Goal: Communication & Community: Answer question/provide support

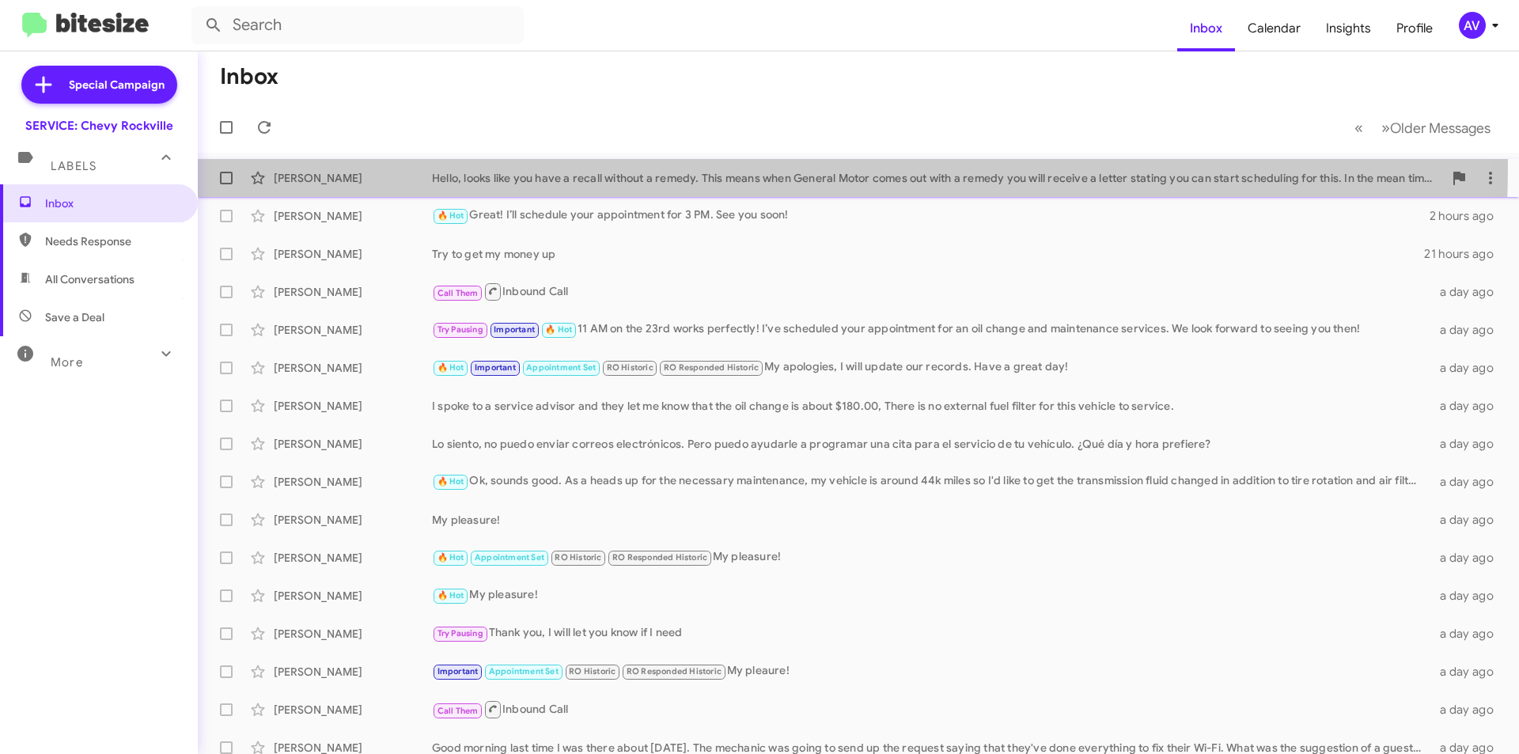
click at [594, 165] on div "Michael Frost Hello, looks like you have a recall without a remedy. This means …" at bounding box center [858, 178] width 1296 height 32
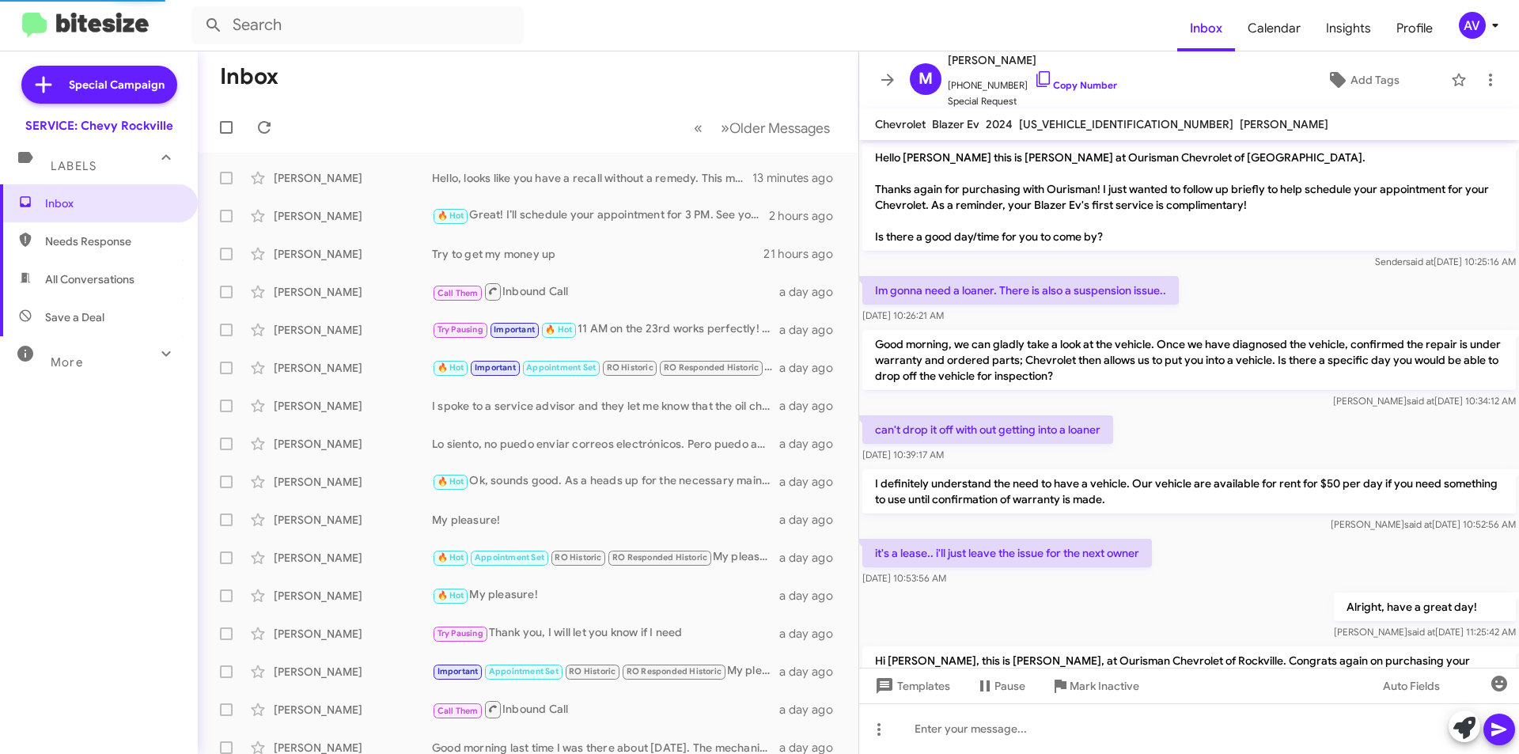
scroll to position [287, 0]
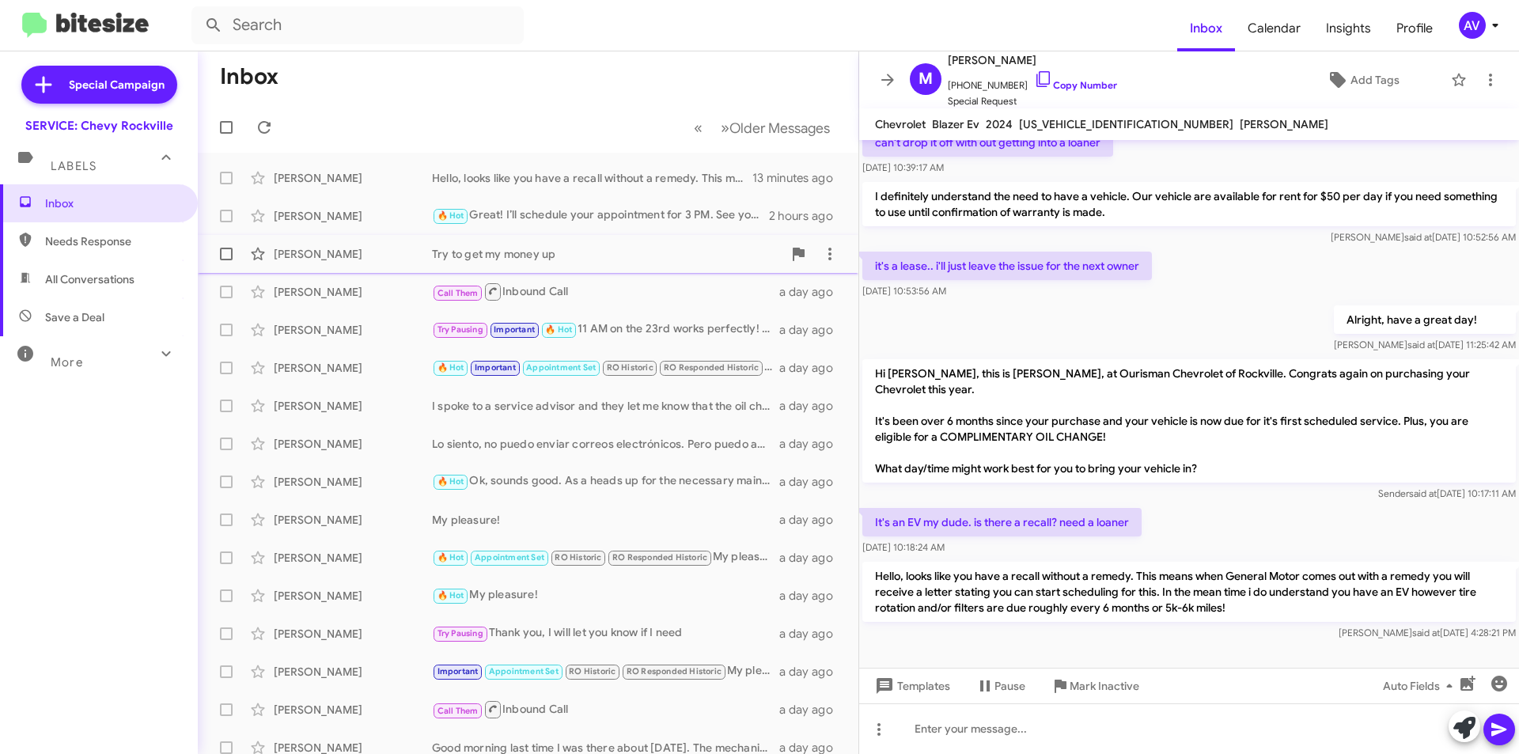
click at [617, 255] on div "Try to get my money up" at bounding box center [607, 254] width 351 height 16
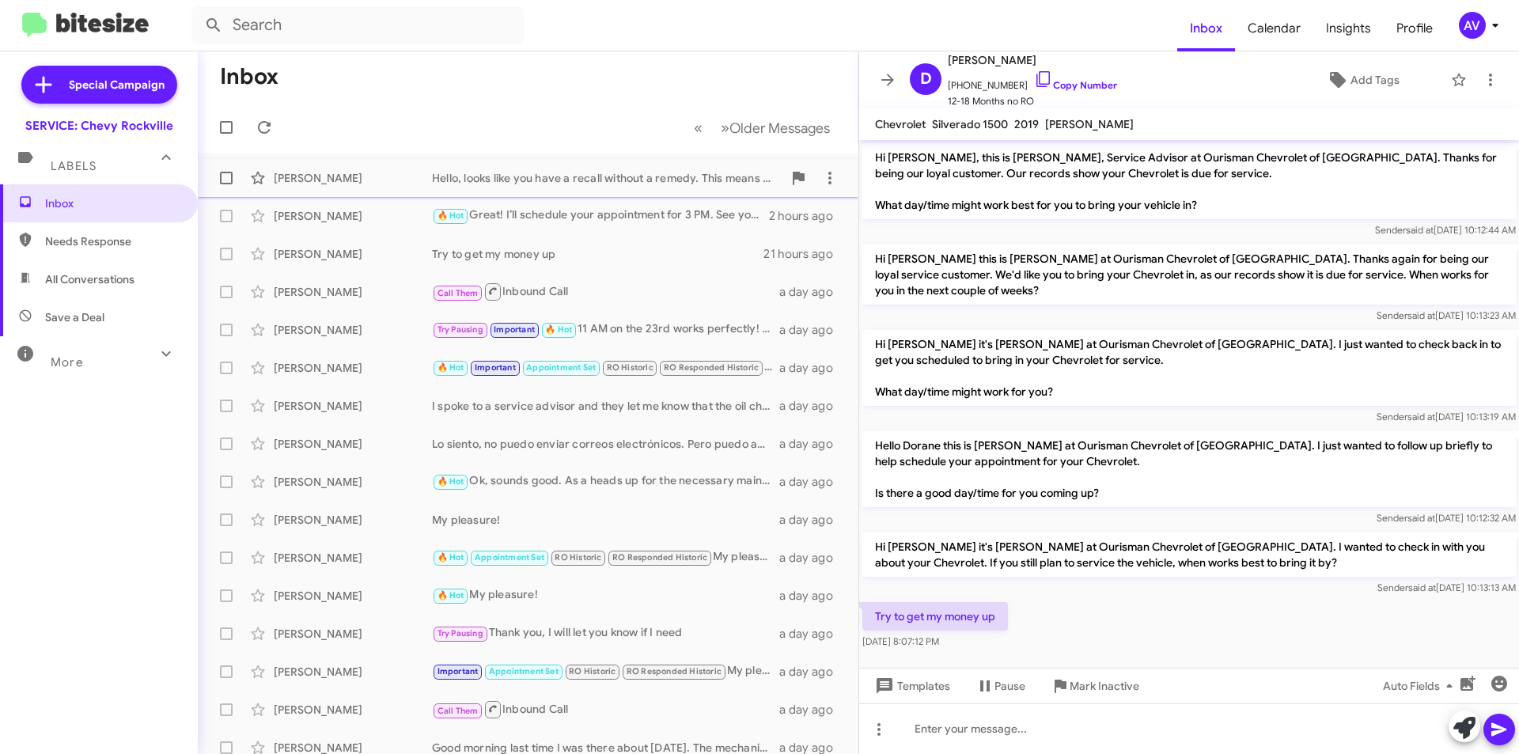
click at [345, 183] on div "Michael Frost" at bounding box center [353, 178] width 158 height 16
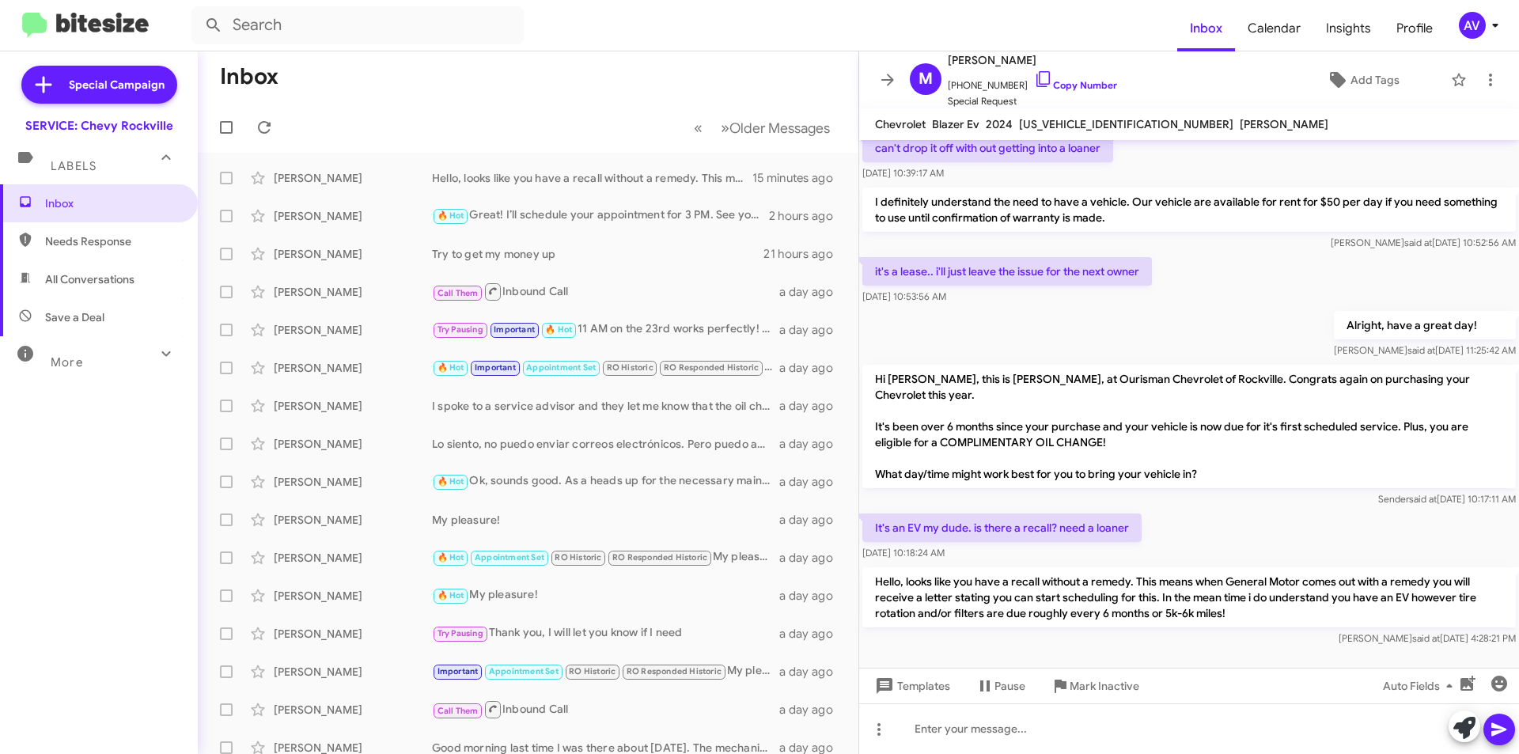
scroll to position [287, 0]
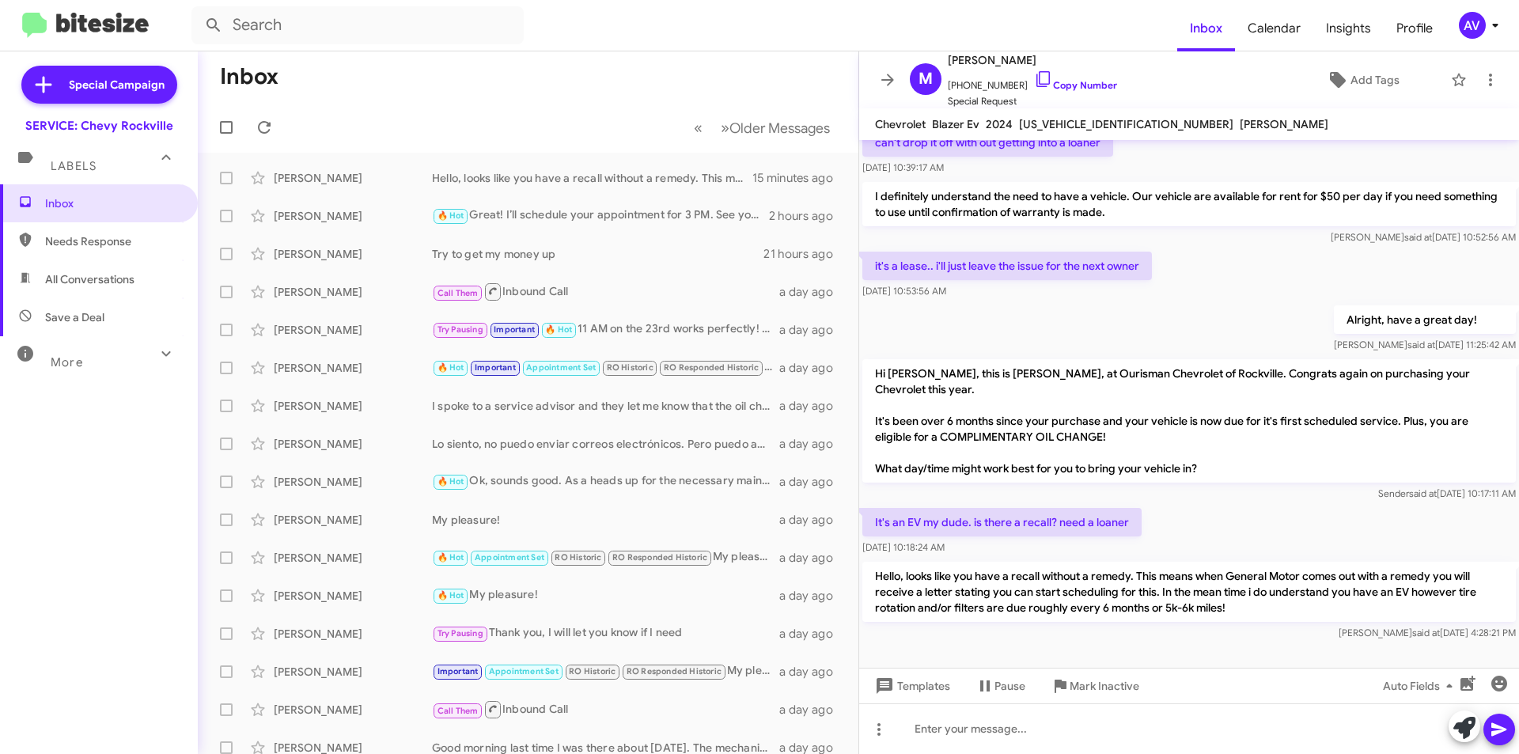
click at [103, 252] on span "Needs Response" at bounding box center [99, 241] width 198 height 38
type input "in:needs-response"
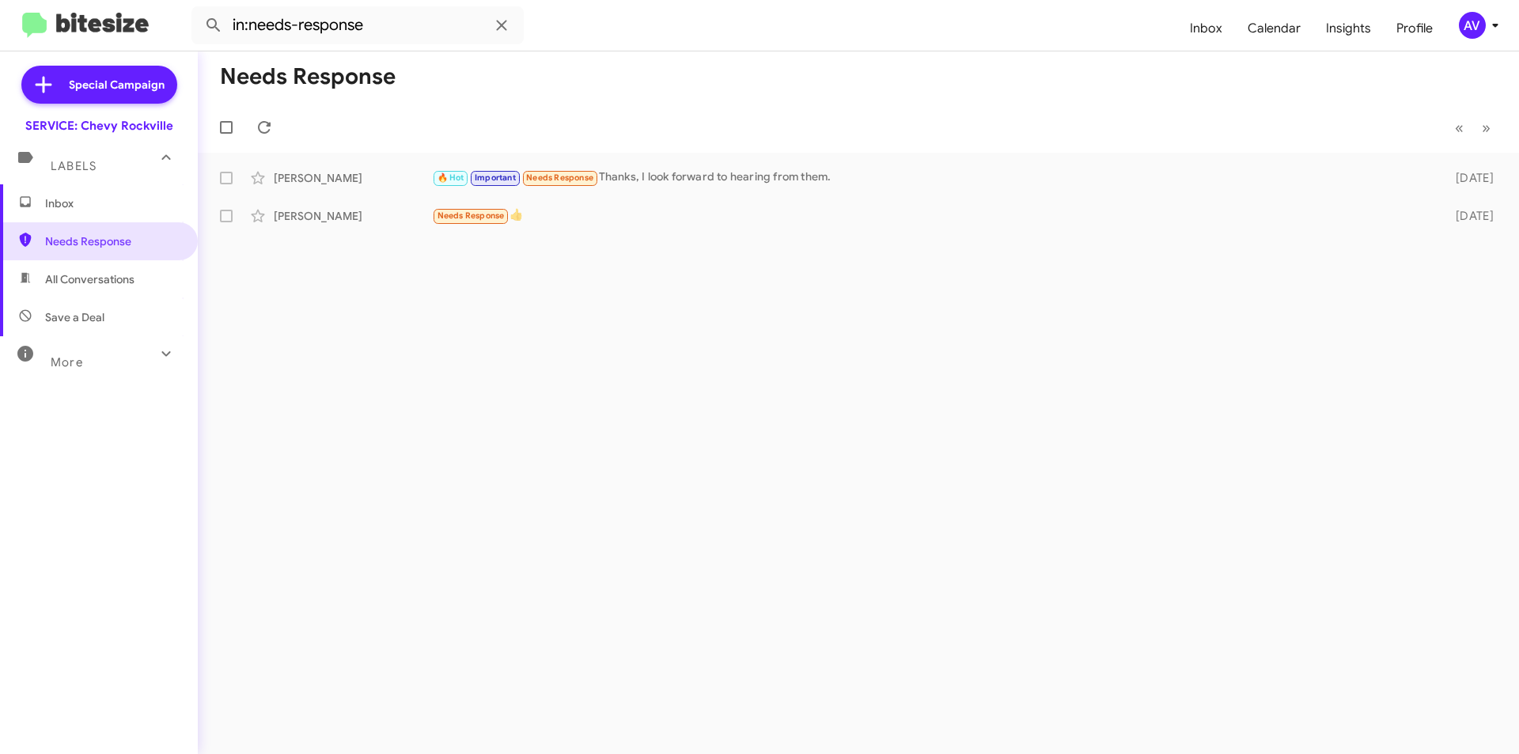
click at [132, 210] on span "Inbox" at bounding box center [112, 203] width 135 height 16
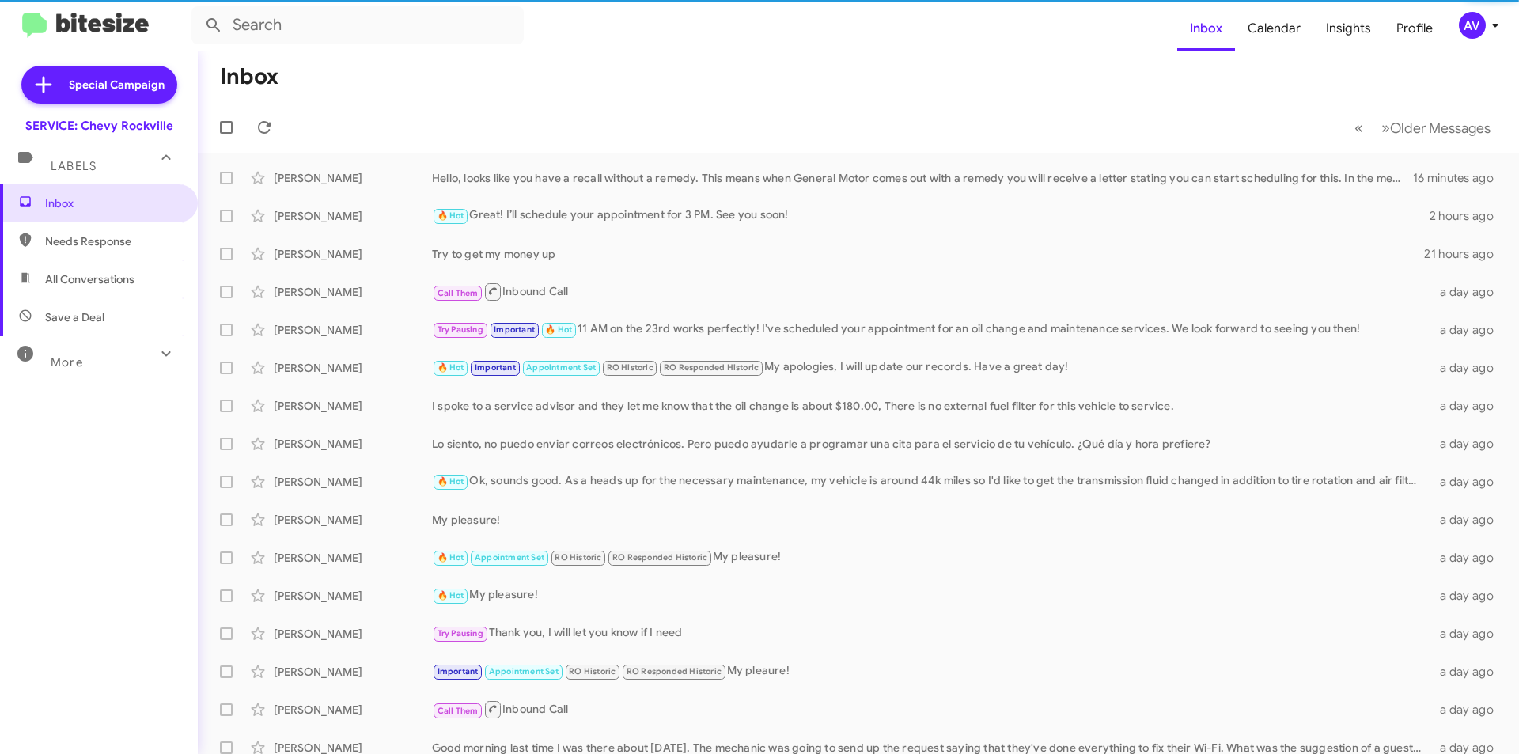
click at [1466, 21] on div "AV" at bounding box center [1472, 25] width 27 height 27
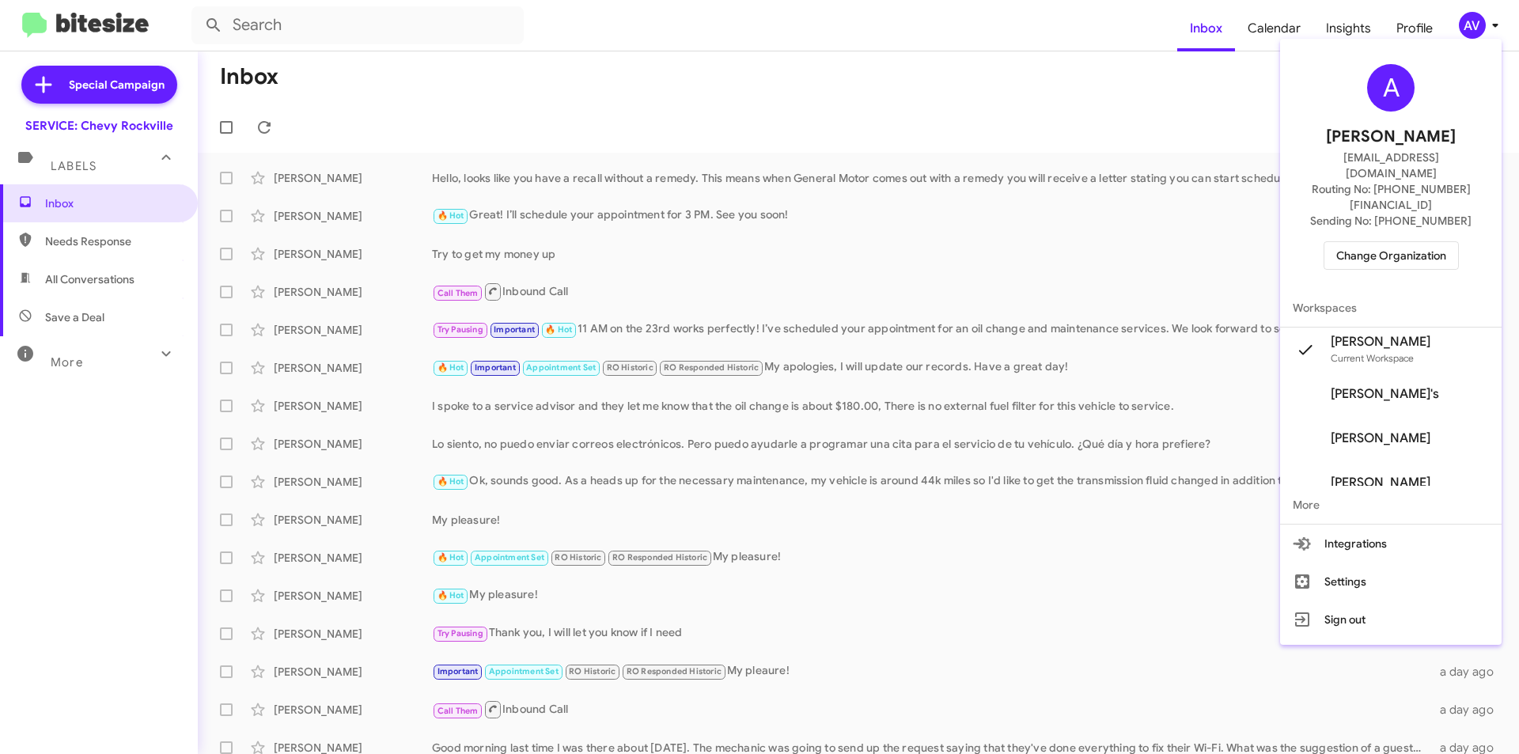
click at [1438, 242] on span "Change Organization" at bounding box center [1391, 255] width 110 height 27
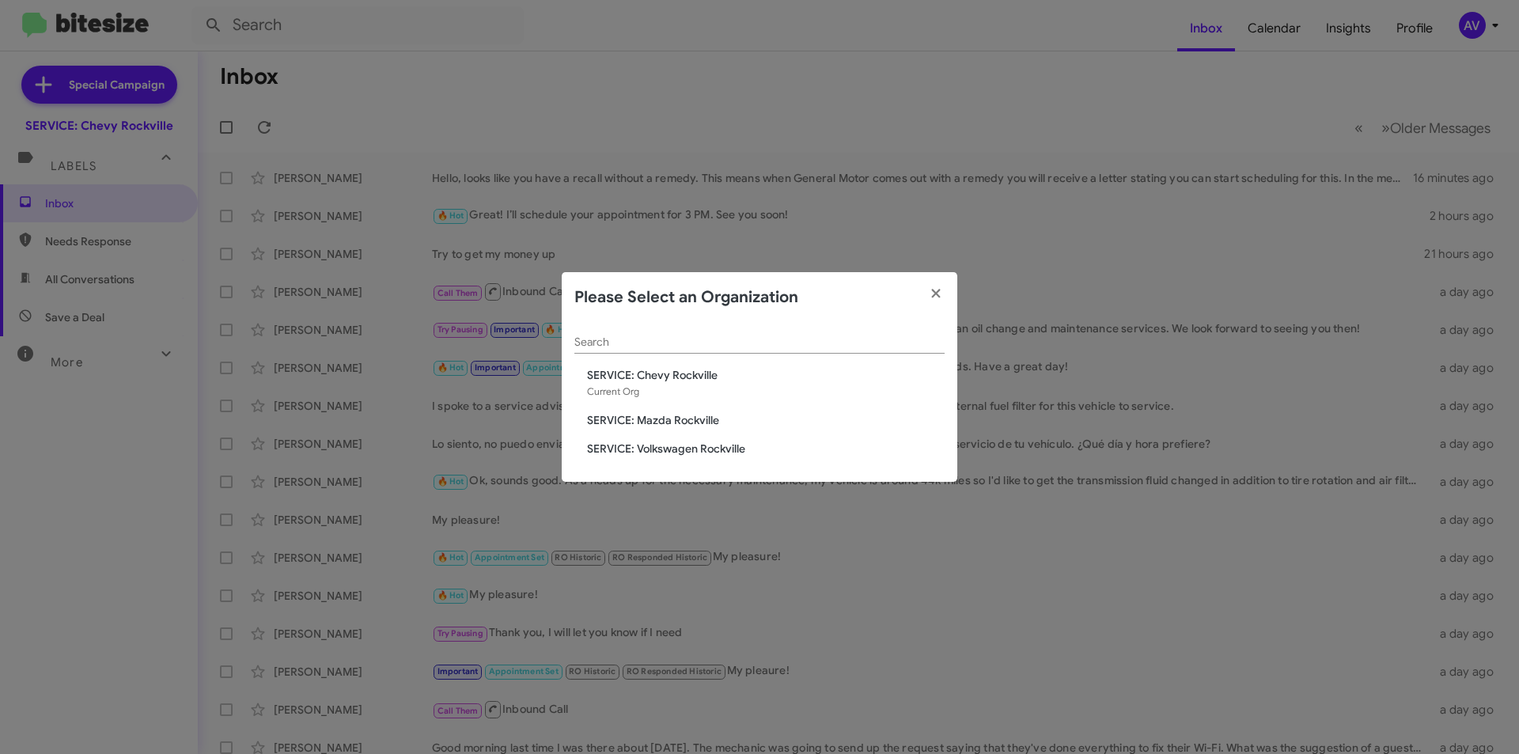
click at [711, 426] on span "SERVICE: Mazda Rockville" at bounding box center [766, 420] width 358 height 16
click at [711, 424] on span "SERVICE: Mazda Rockville" at bounding box center [766, 420] width 358 height 16
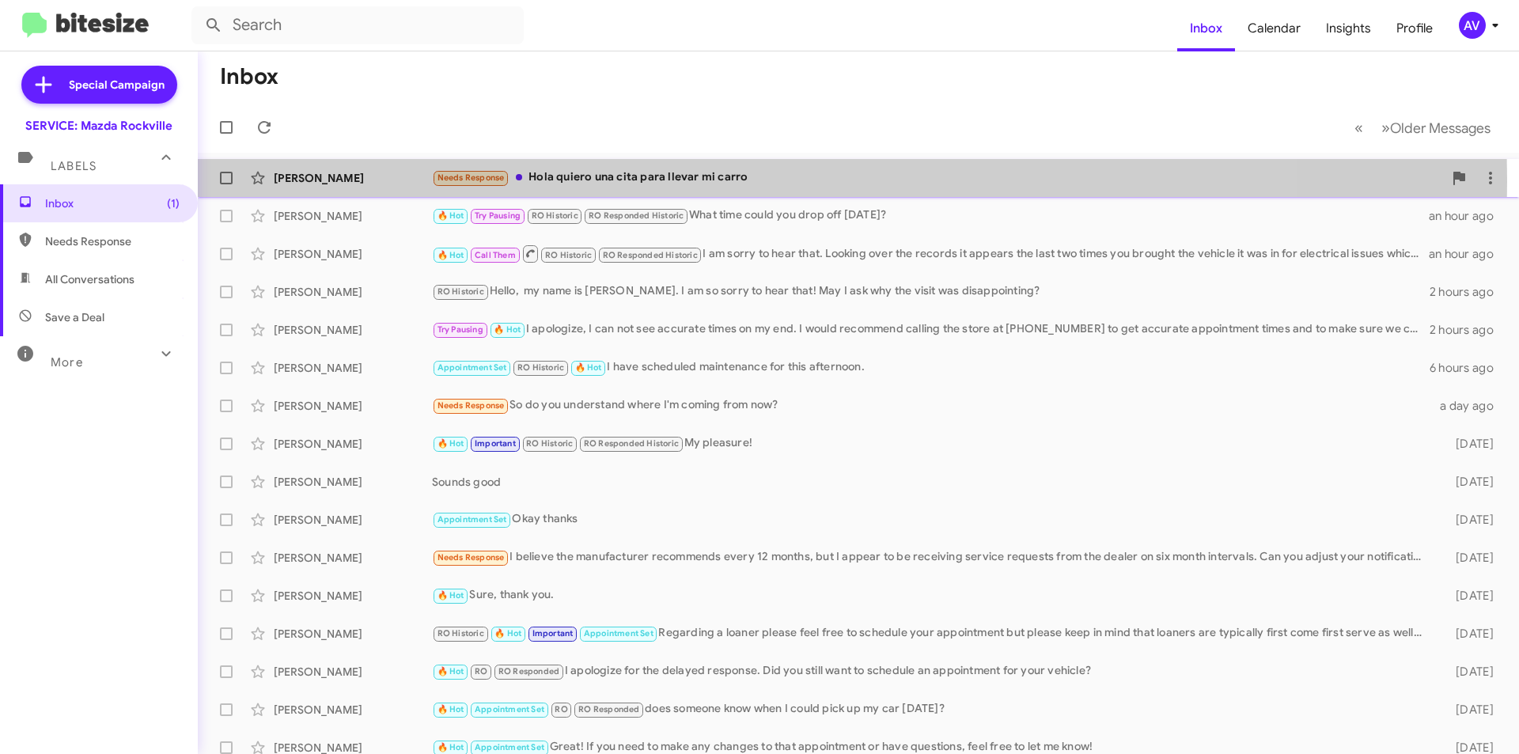
click at [700, 180] on div "Needs Response Hola quiero una cita para llevar mi carro" at bounding box center [937, 178] width 1011 height 18
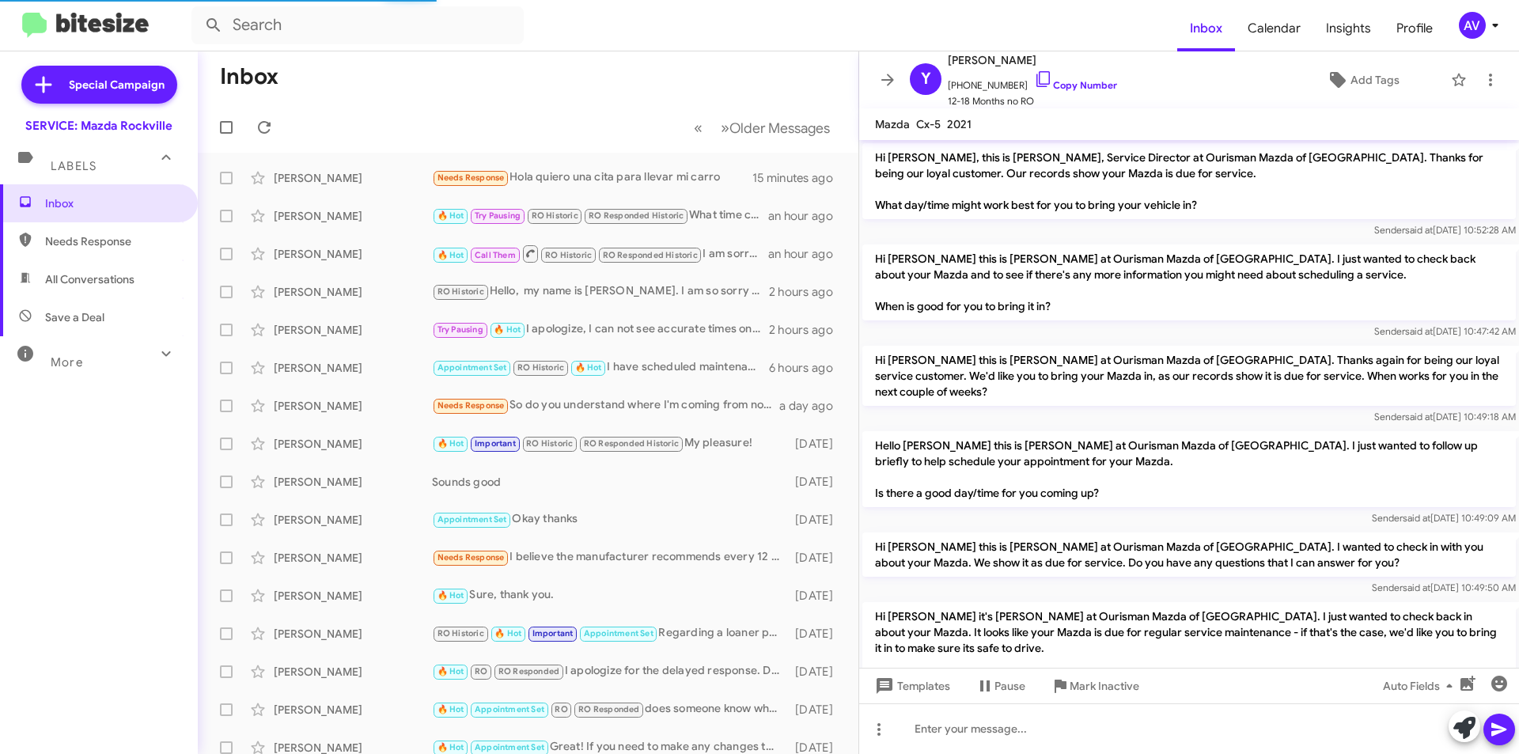
scroll to position [203, 0]
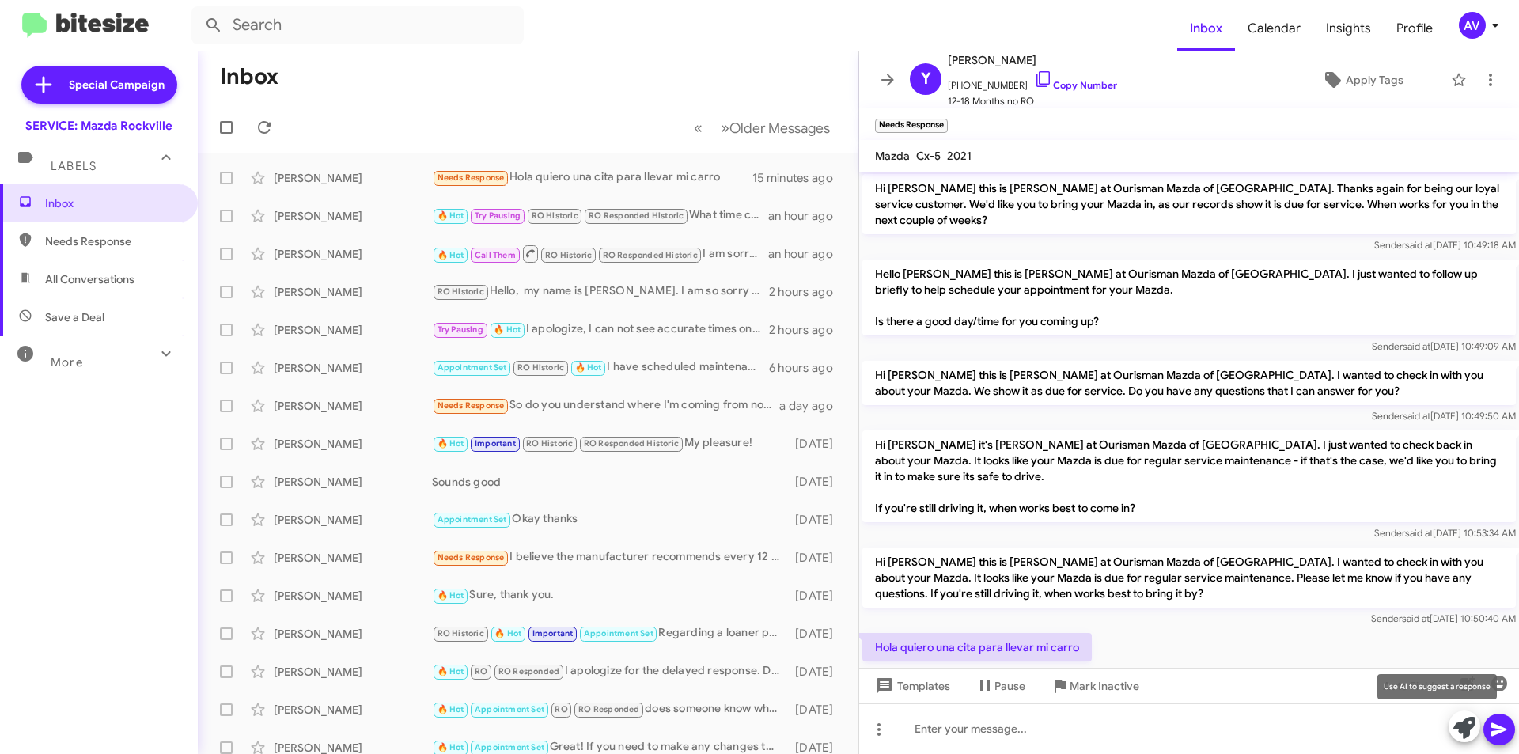
click at [1463, 733] on icon at bounding box center [1464, 728] width 22 height 22
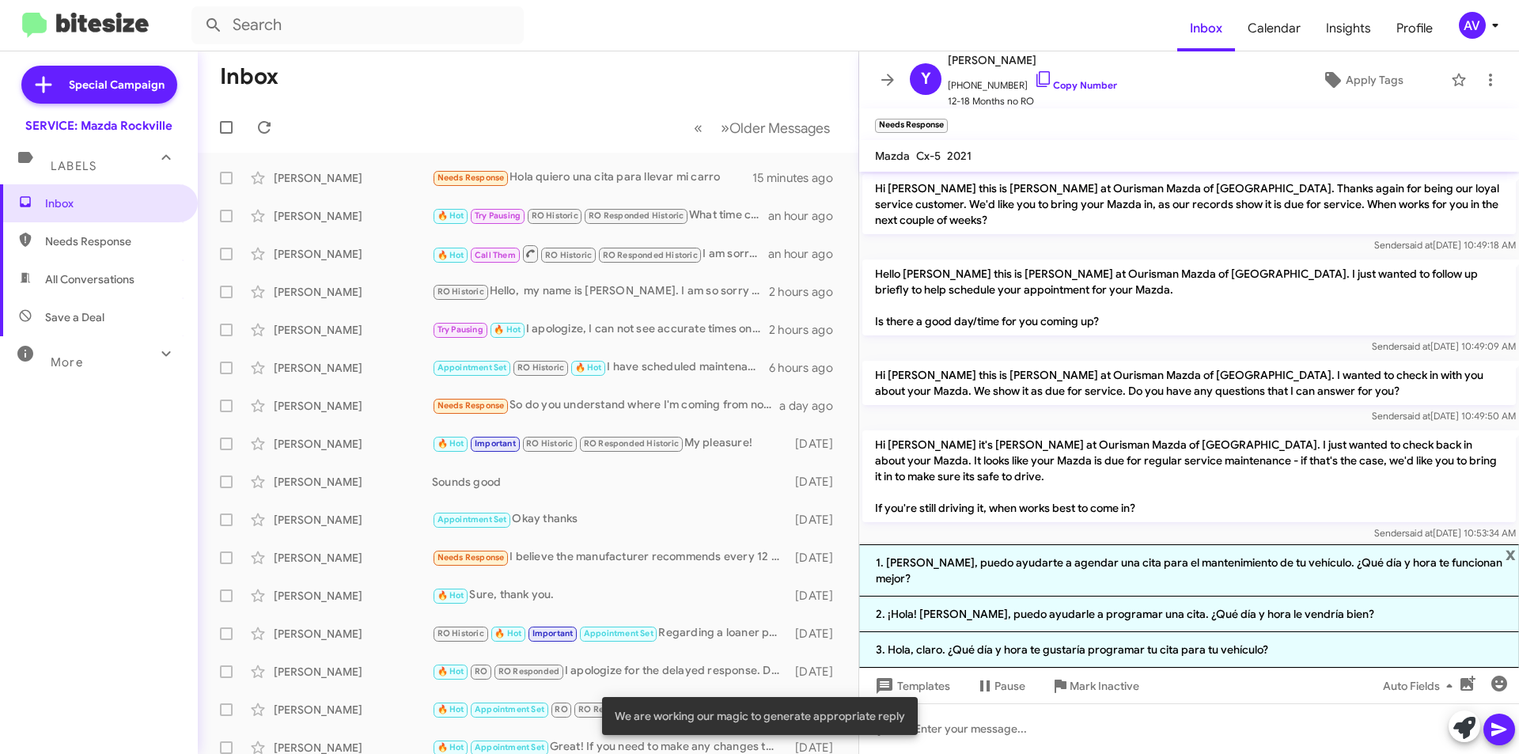
click at [1143, 654] on li "3. Hola, claro. ¿Qué día y hora te gustaría programar tu cita para tu vehículo?" at bounding box center [1189, 650] width 660 height 36
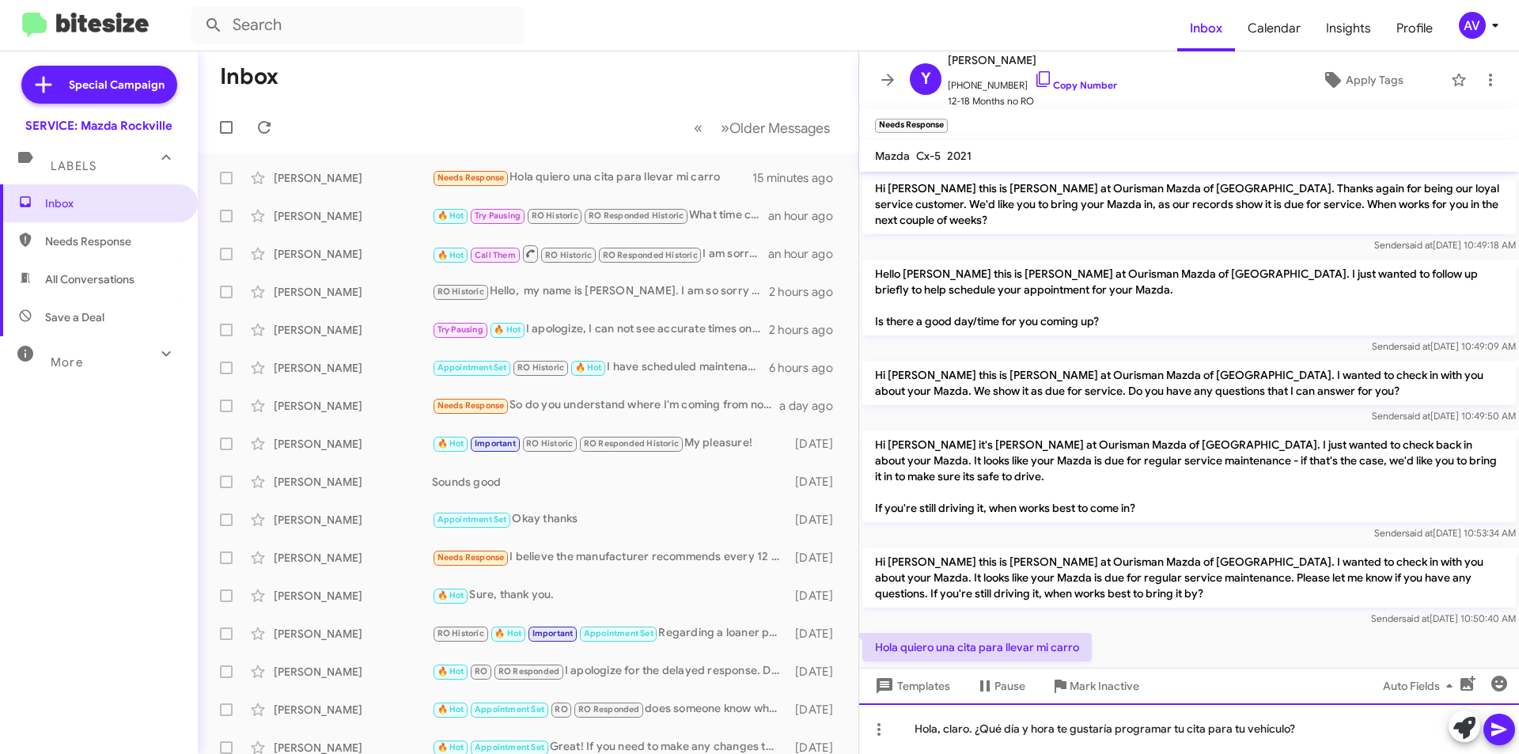
click at [1060, 725] on div "Hola, claro. ¿Qué día y hora te gustaría programar tu cita para tu vehículo?" at bounding box center [1189, 728] width 660 height 51
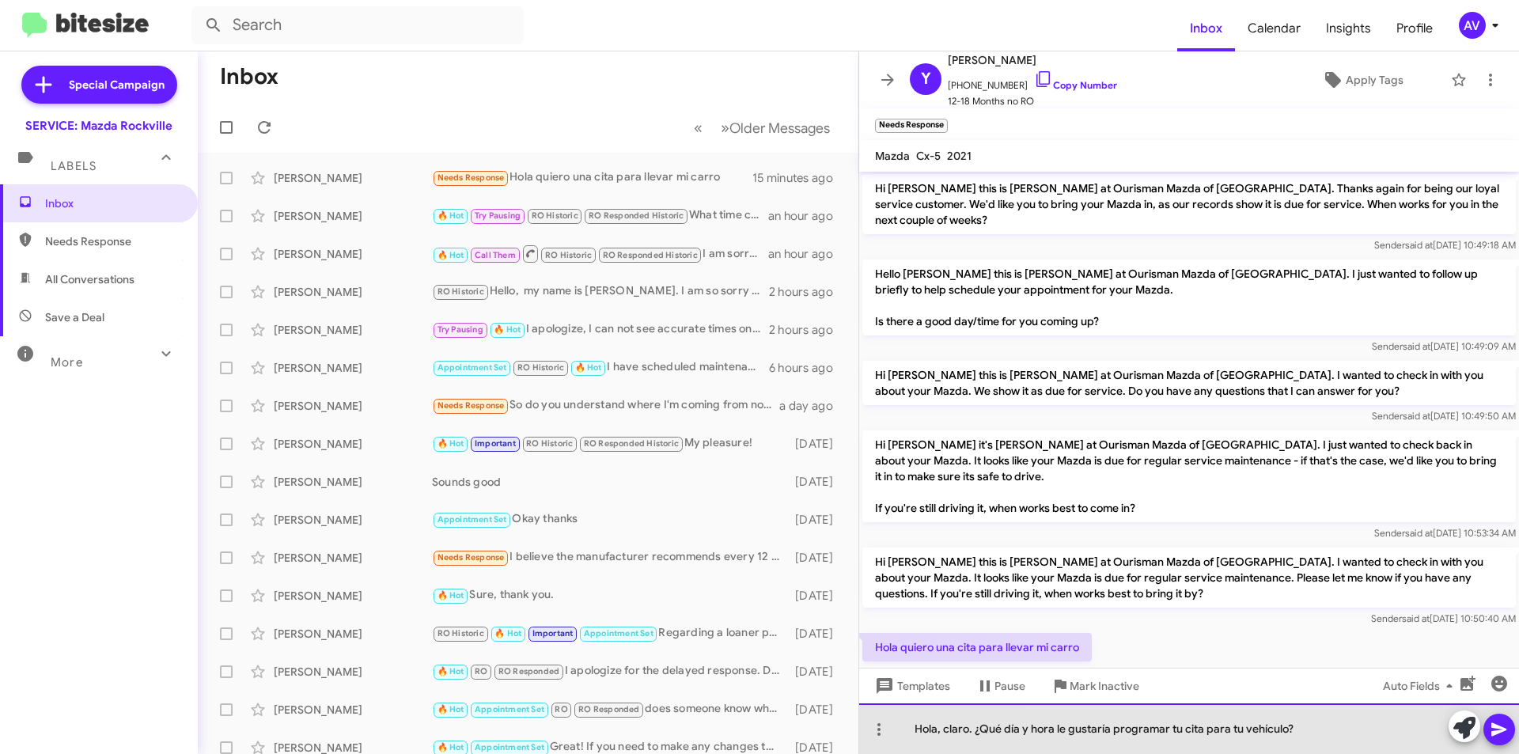
click at [1173, 733] on div "Hola, claro. ¿Qué día y hora le gustaría programar tu cita para tu vehículo?" at bounding box center [1189, 728] width 660 height 51
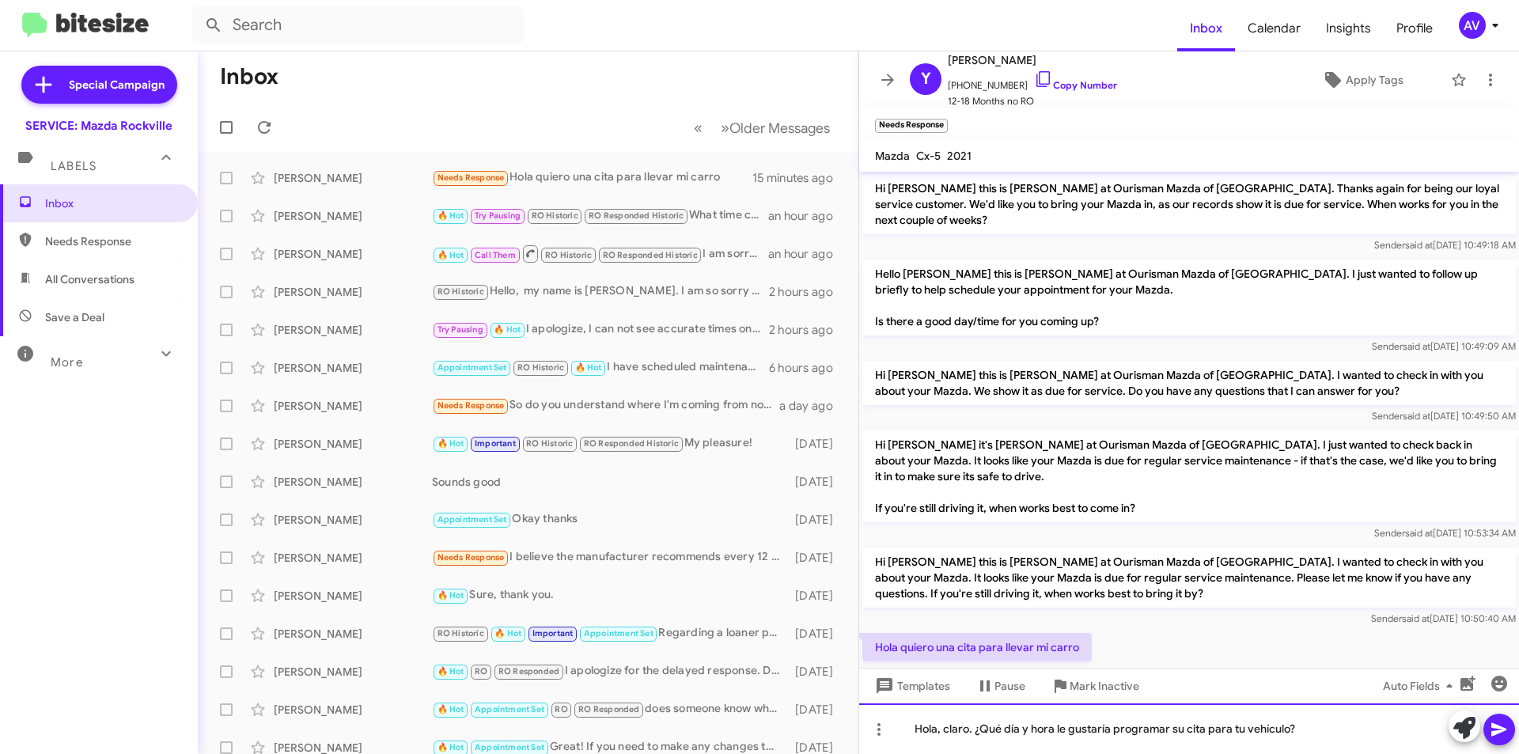
click at [1319, 728] on div "Hola, claro. ¿Qué día y hora le gustaría programar su cita para tu vehículo?" at bounding box center [1189, 728] width 660 height 51
click at [1498, 741] on span at bounding box center [1499, 730] width 19 height 32
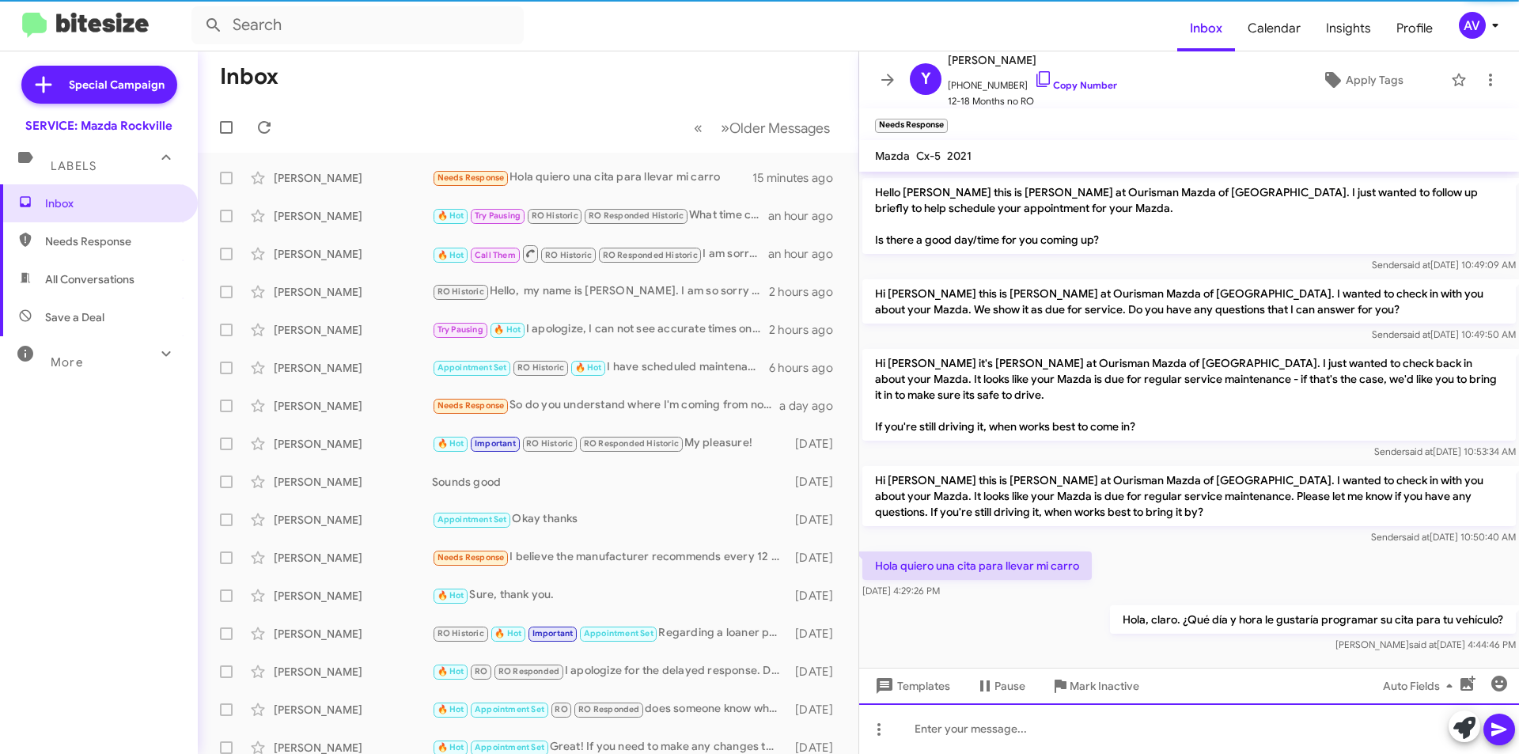
scroll to position [293, 0]
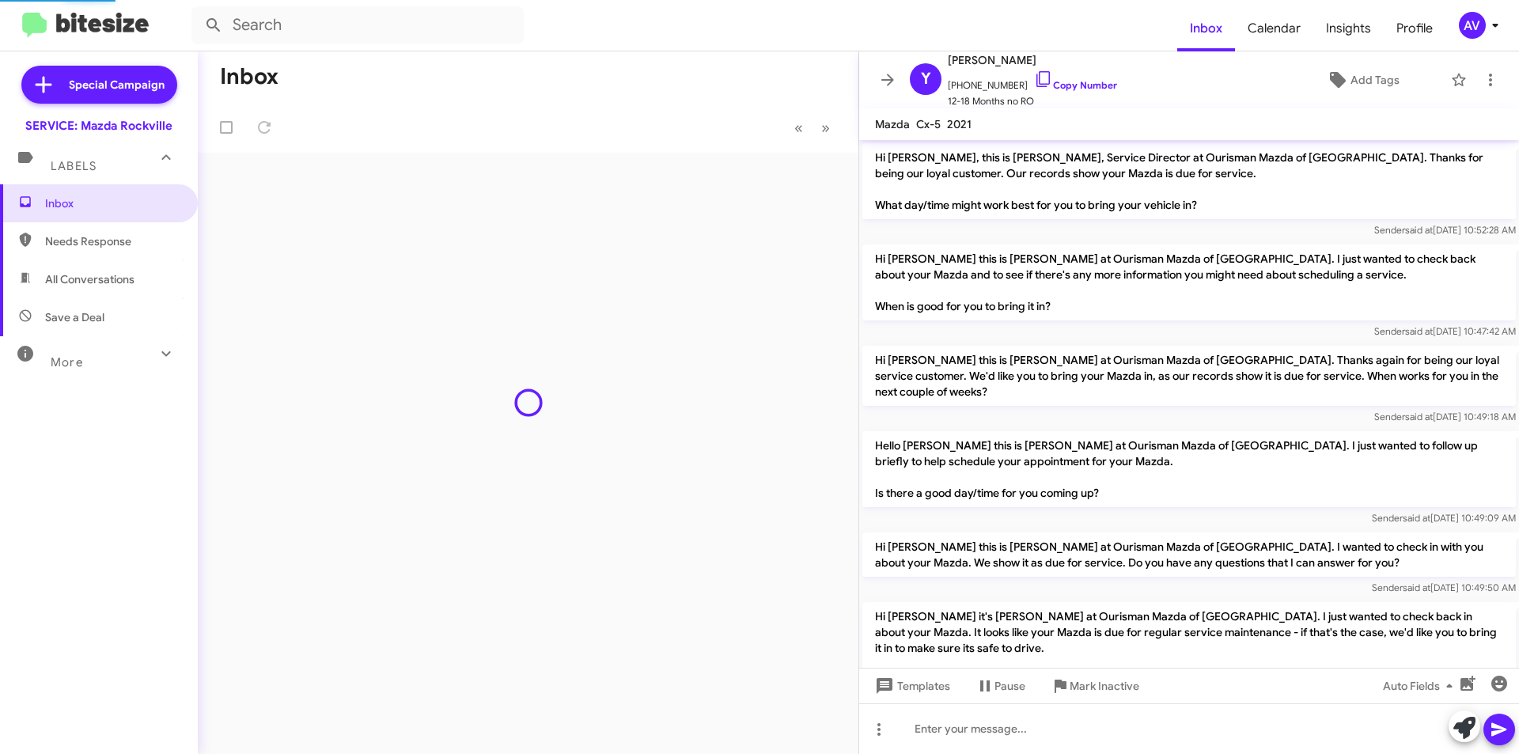
scroll to position [261, 0]
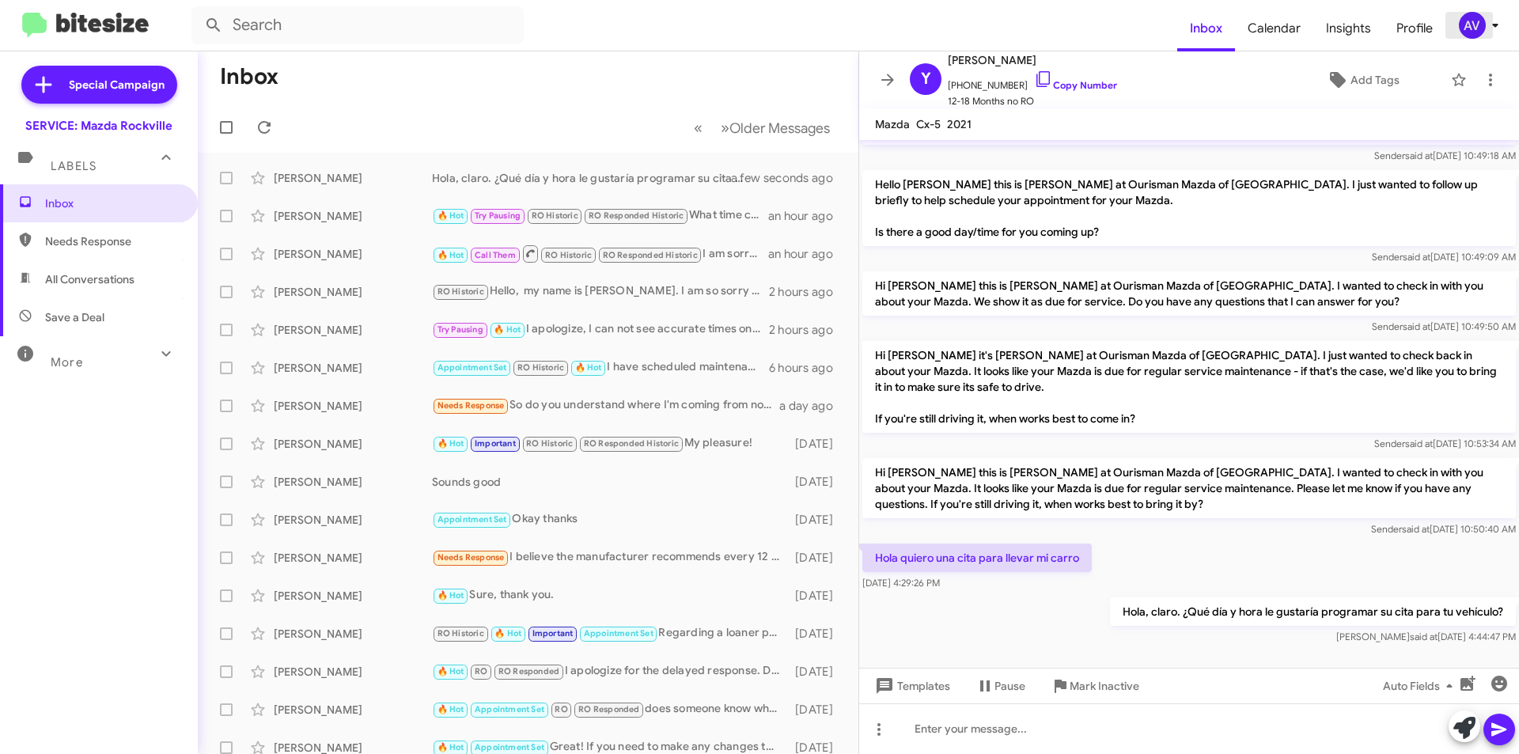
click at [1484, 28] on div "AV" at bounding box center [1472, 25] width 27 height 27
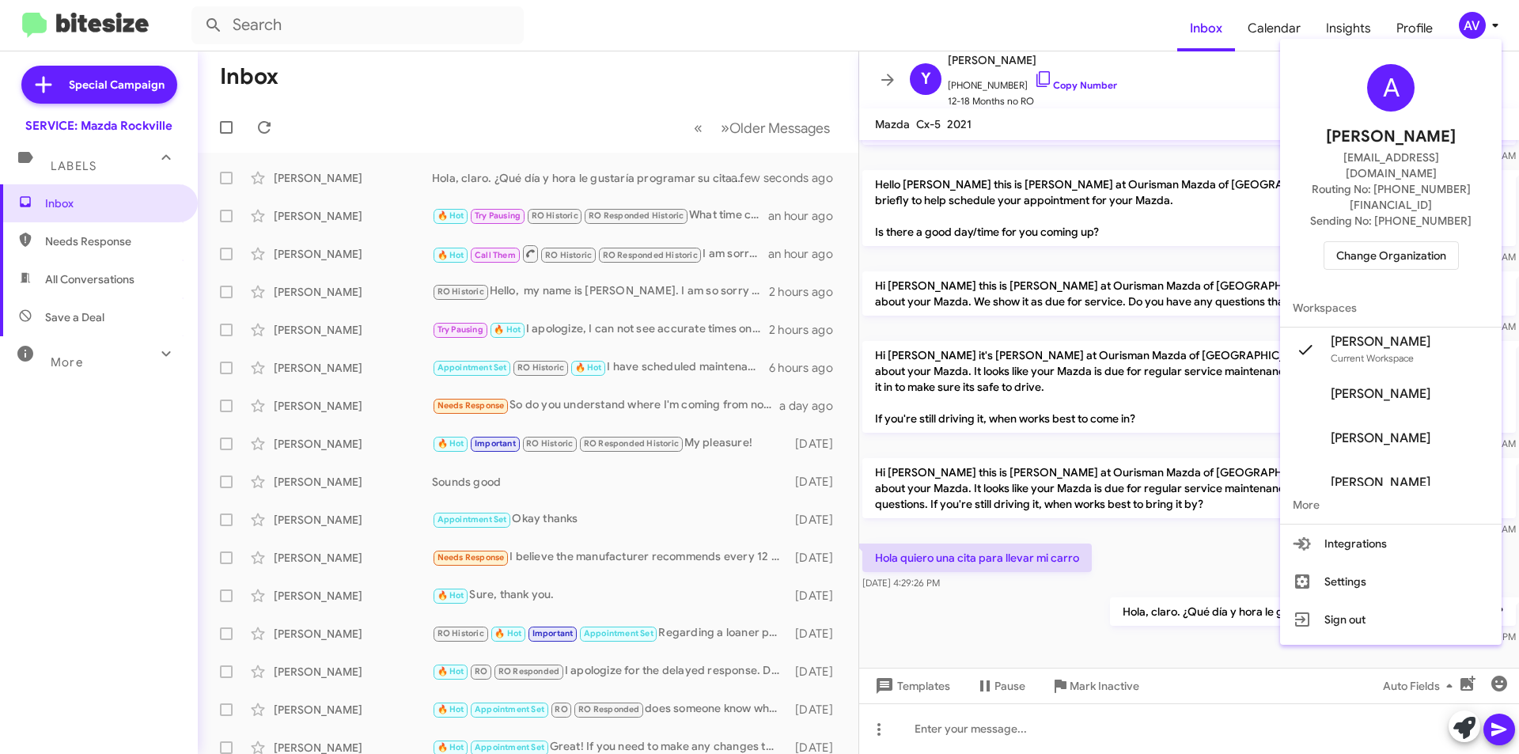
click at [1426, 242] on span "Change Organization" at bounding box center [1391, 255] width 110 height 27
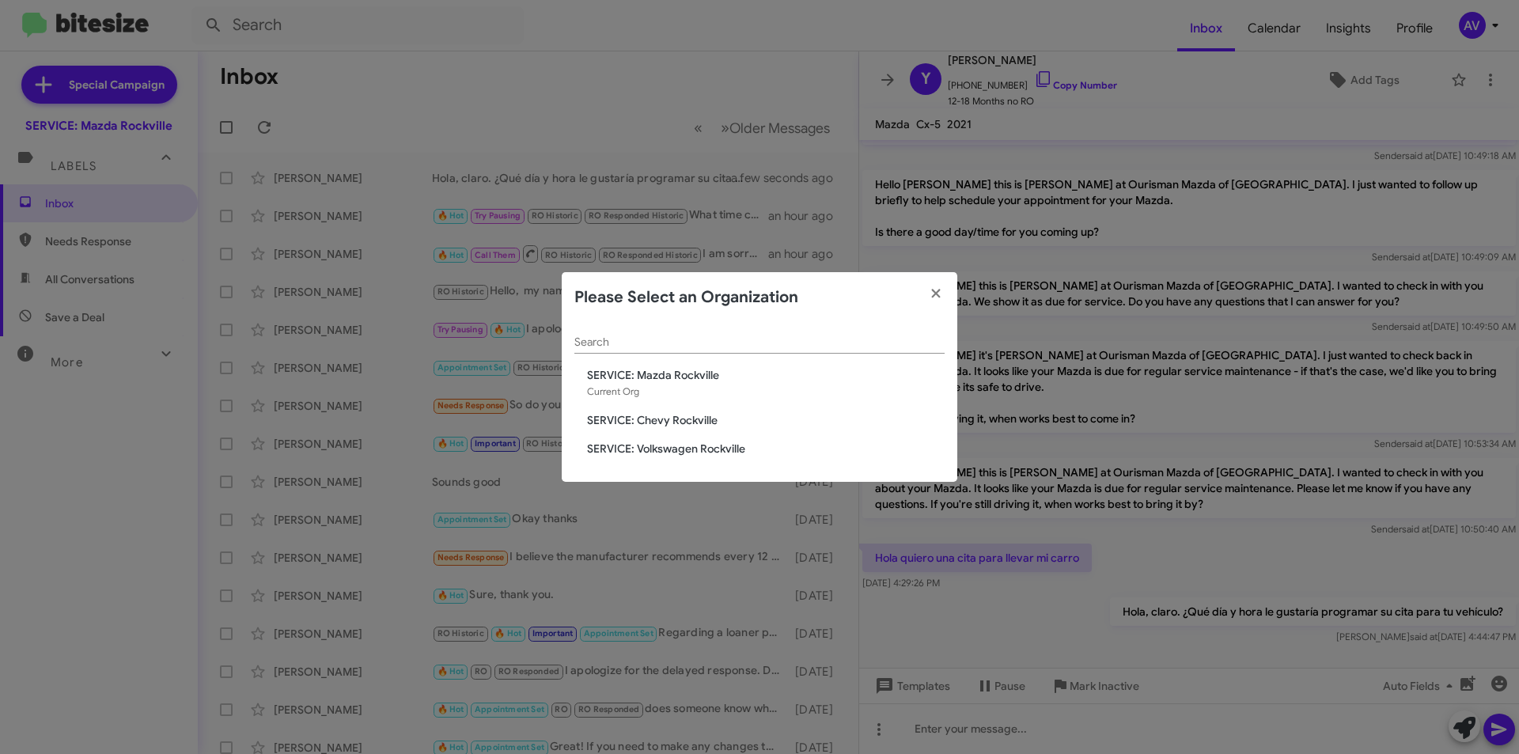
click at [786, 449] on span "SERVICE: Volkswagen Rockville" at bounding box center [766, 449] width 358 height 16
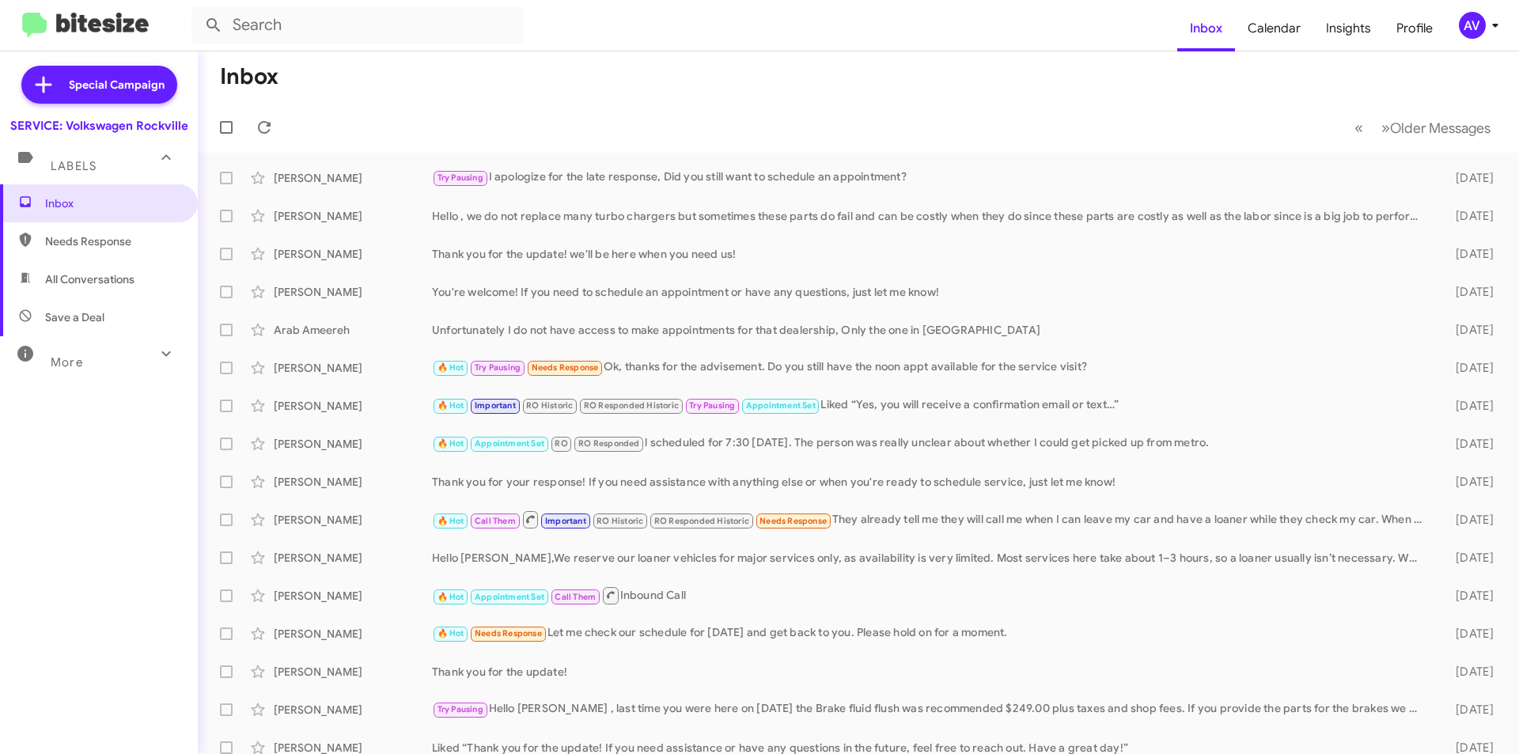
click at [1480, 24] on div "AV" at bounding box center [1472, 25] width 27 height 27
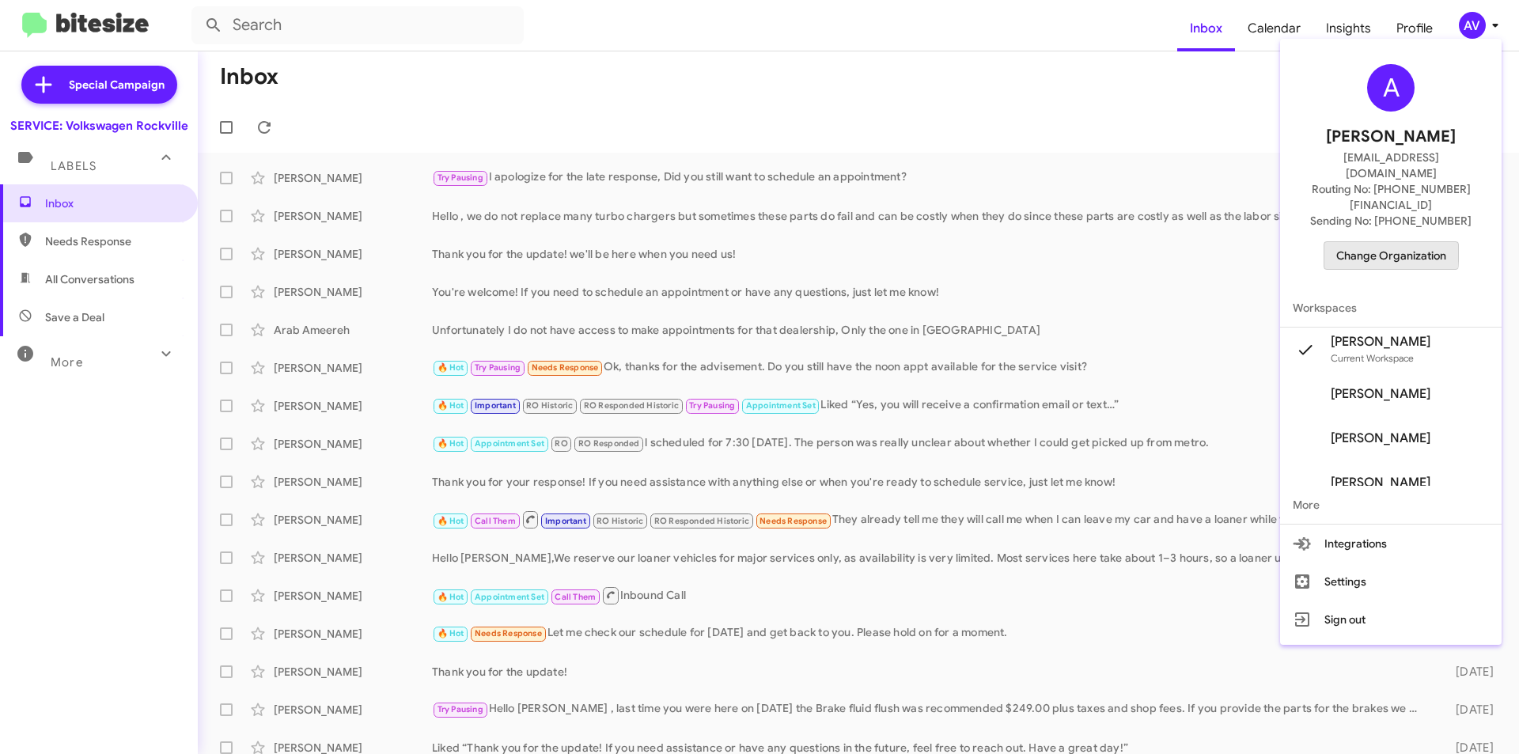
click at [1379, 242] on span "Change Organization" at bounding box center [1391, 255] width 110 height 27
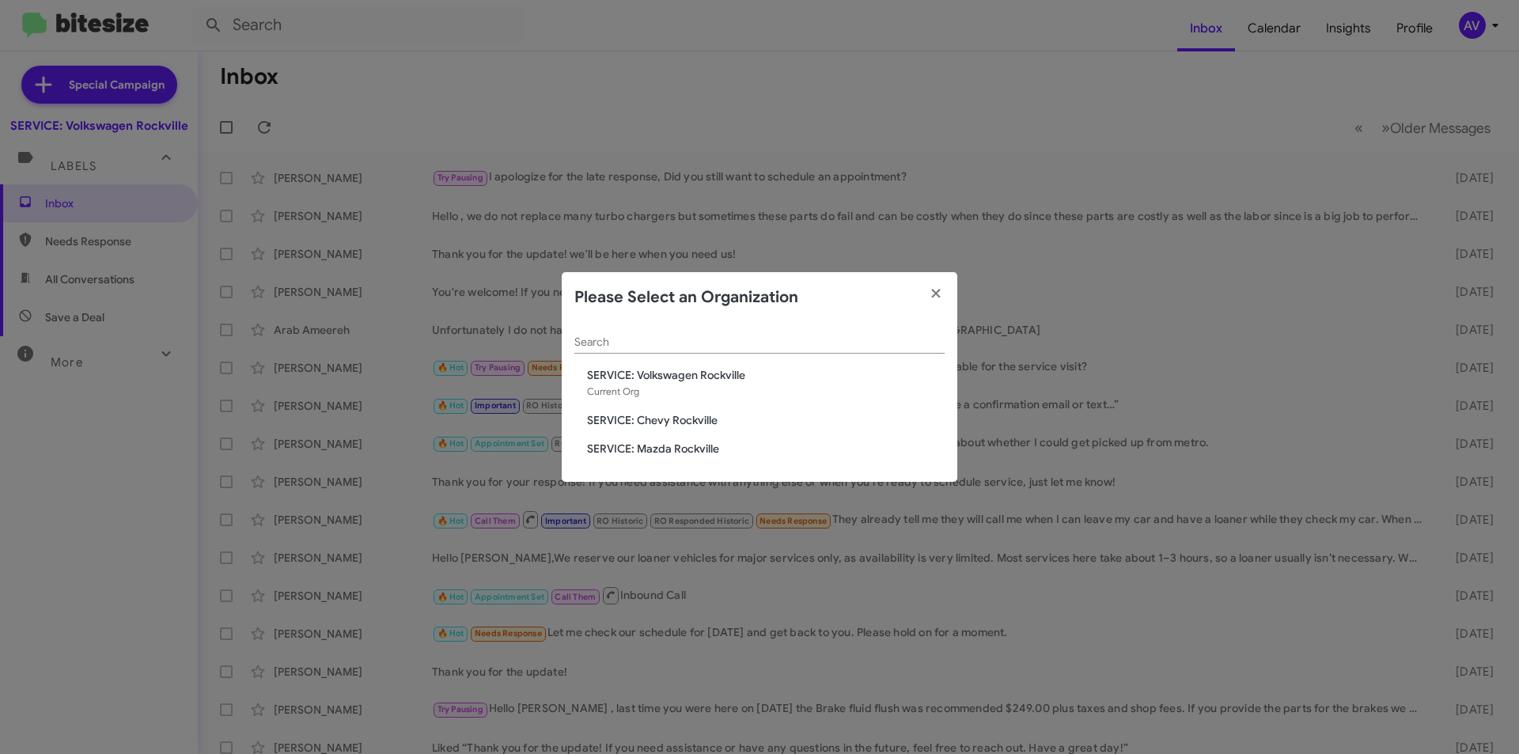
click at [688, 419] on span "SERVICE: Chevy Rockville" at bounding box center [766, 420] width 358 height 16
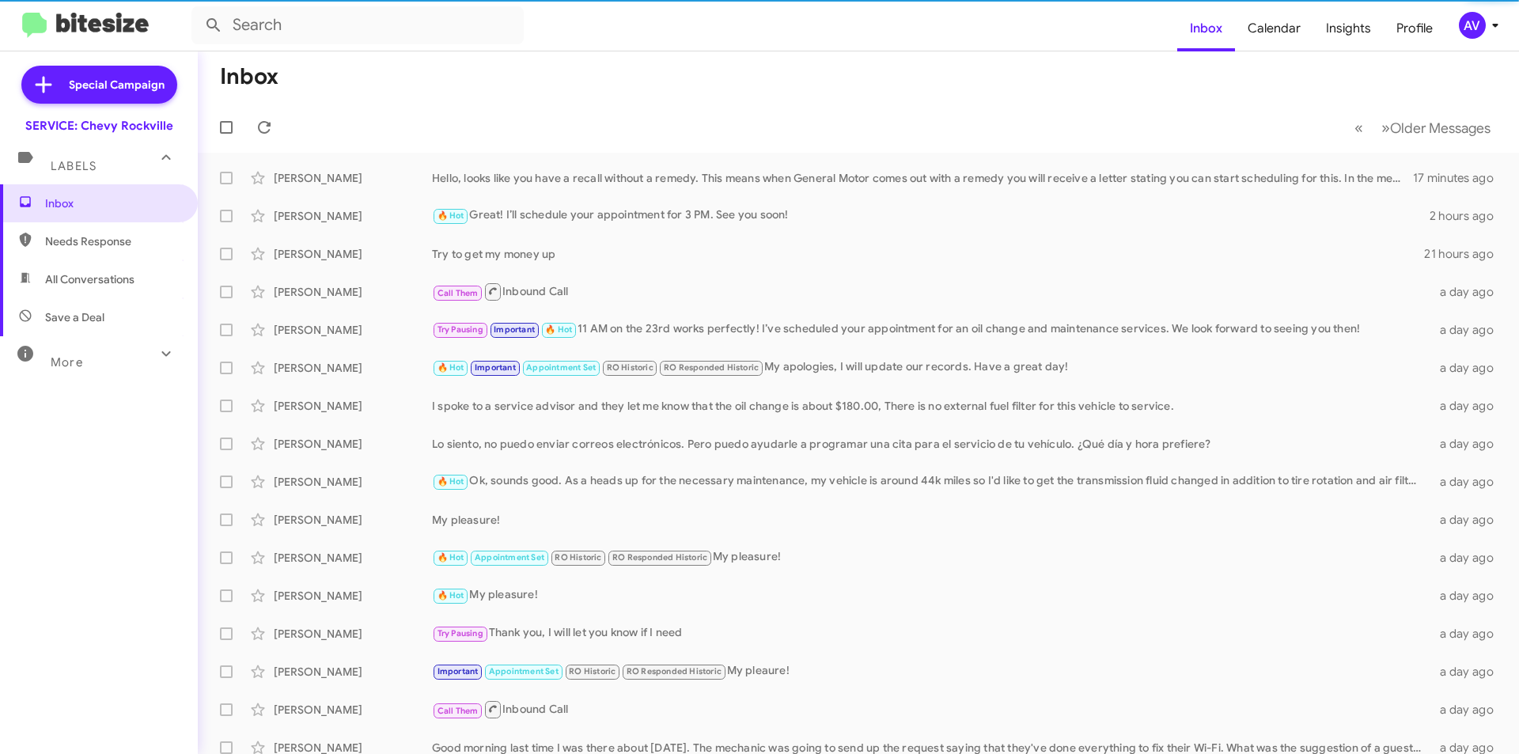
click at [1472, 34] on div "AV" at bounding box center [1472, 25] width 27 height 27
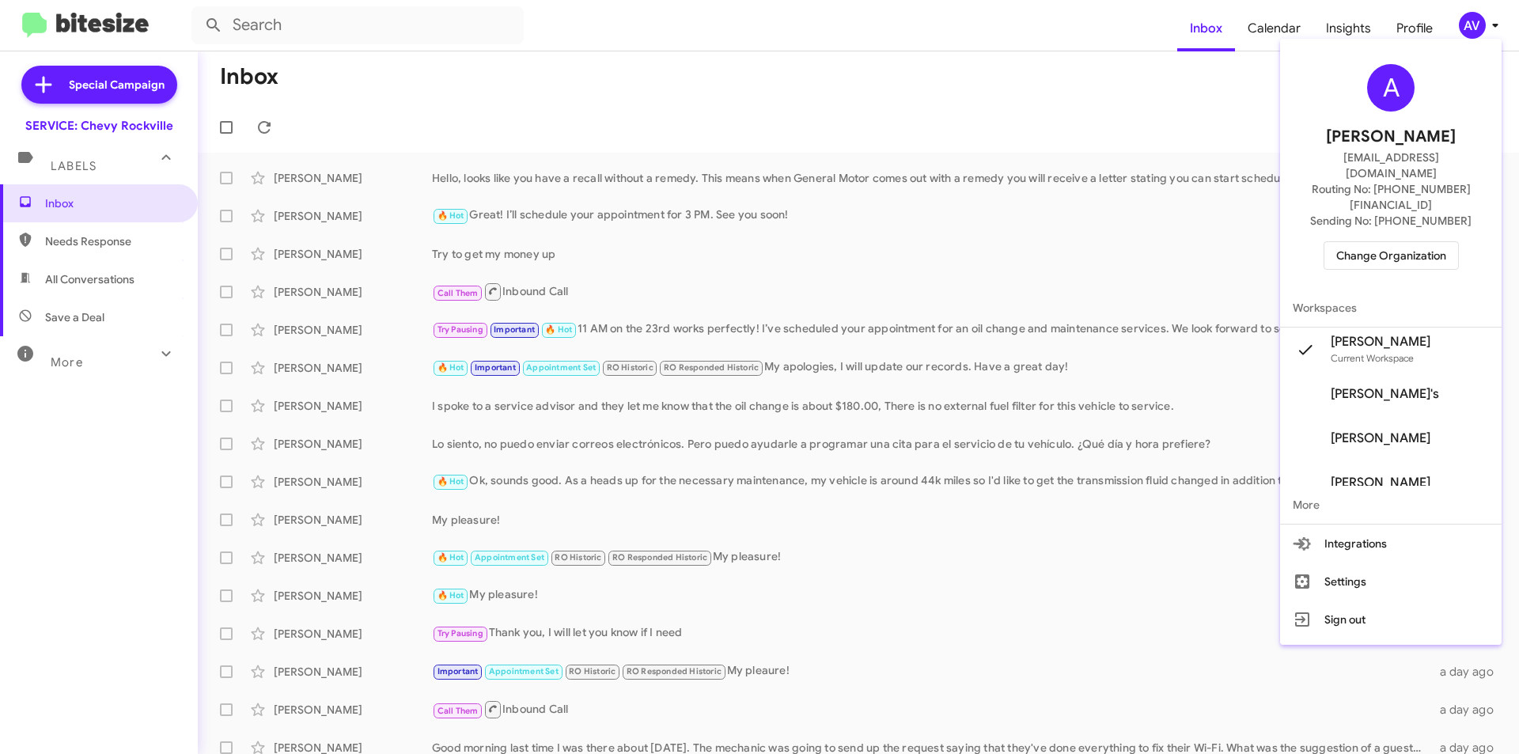
click at [1072, 112] on div at bounding box center [759, 377] width 1519 height 754
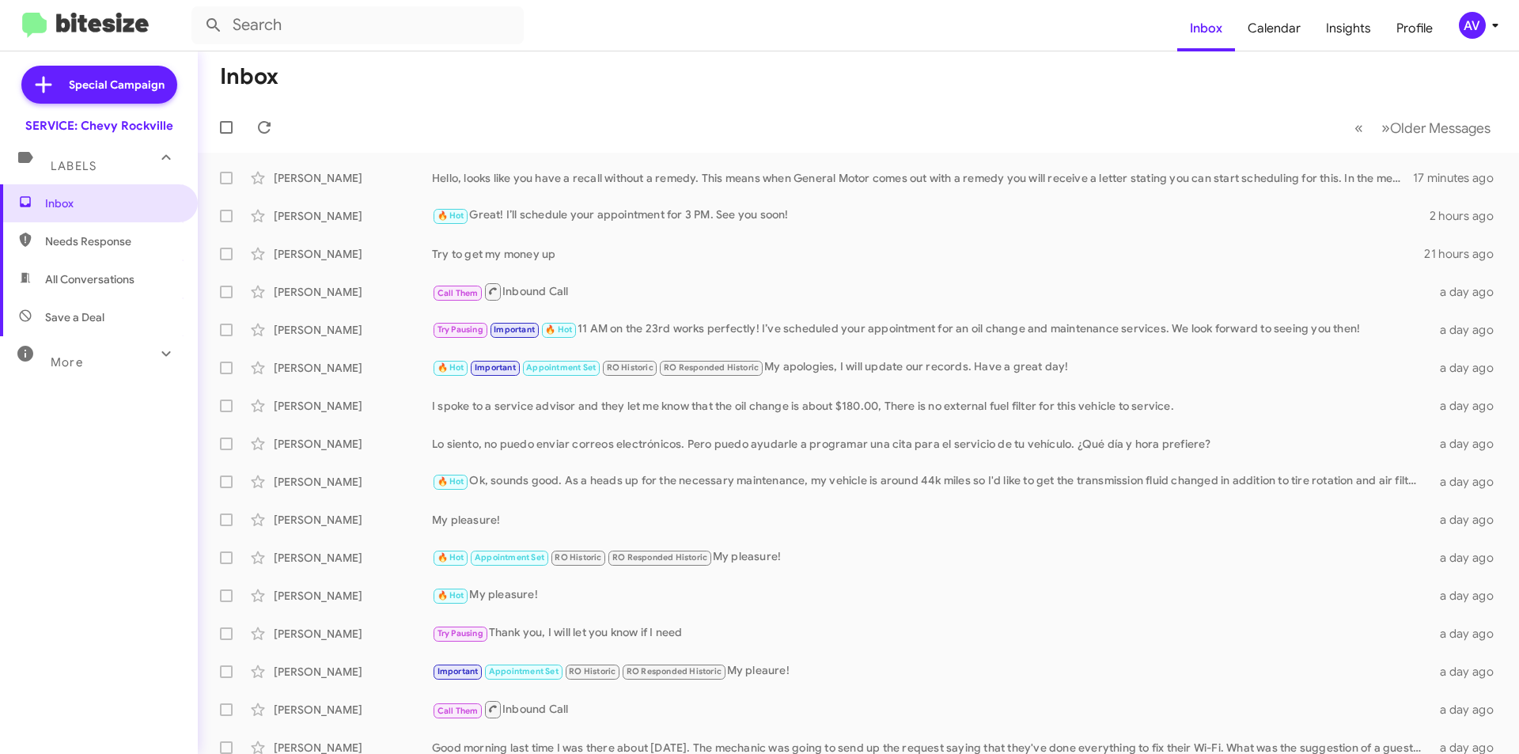
click at [1457, 33] on button "AV" at bounding box center [1474, 25] width 56 height 27
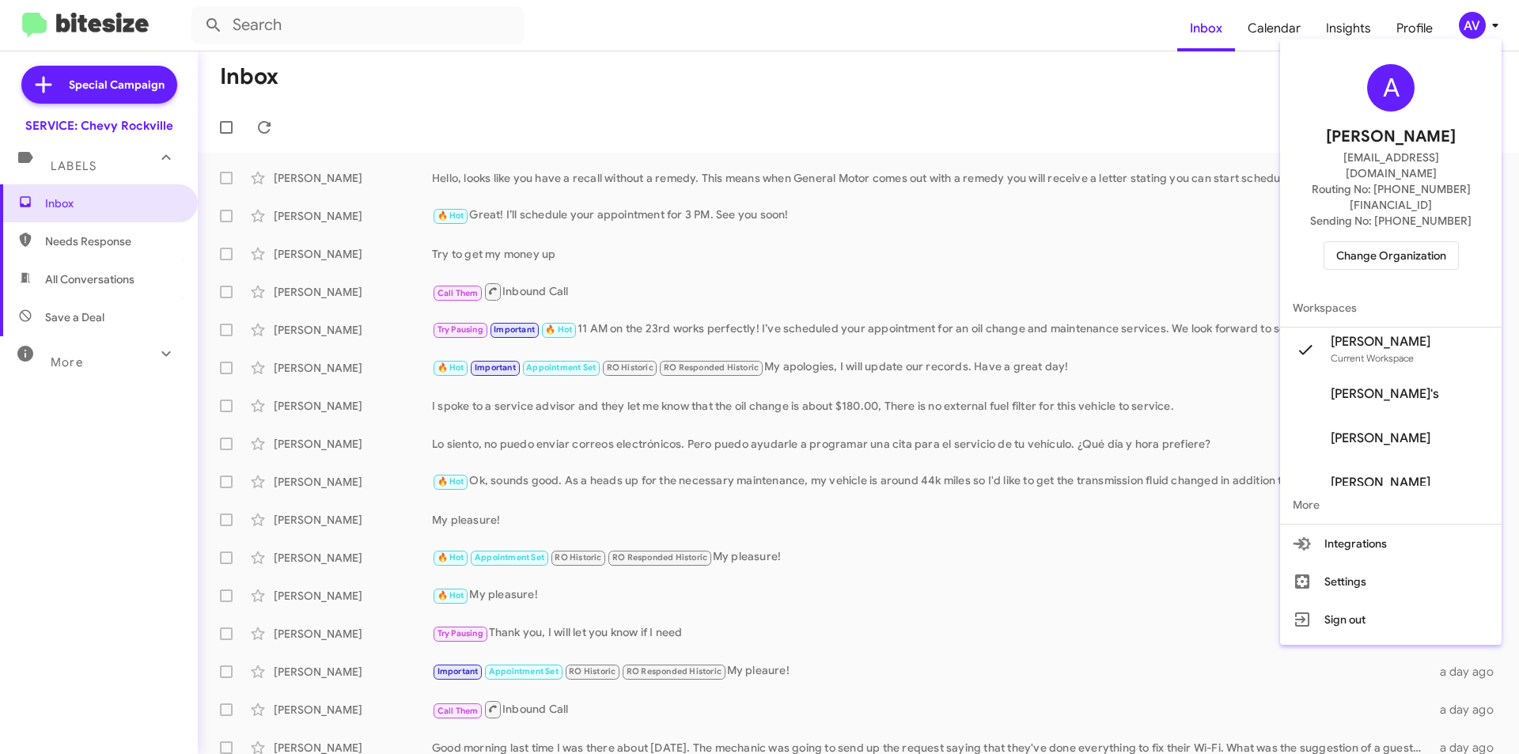
click at [1364, 242] on span "Change Organization" at bounding box center [1391, 255] width 110 height 27
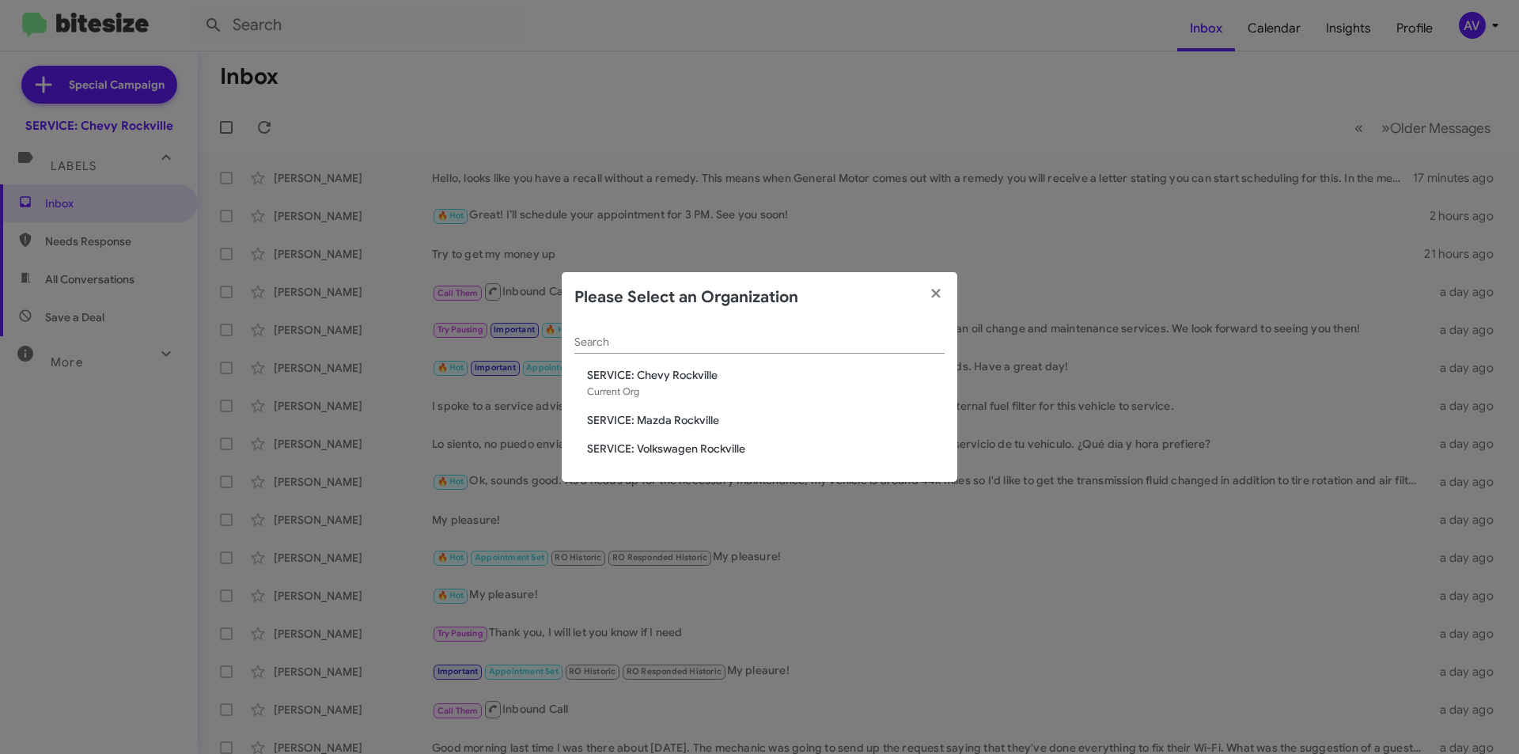
click at [692, 441] on div "Search SERVICE: Chevy Rockville Current Org SERVICE: Mazda Rockville SERVICE: V…" at bounding box center [760, 403] width 396 height 160
click at [710, 446] on span "SERVICE: Volkswagen Rockville" at bounding box center [766, 449] width 358 height 16
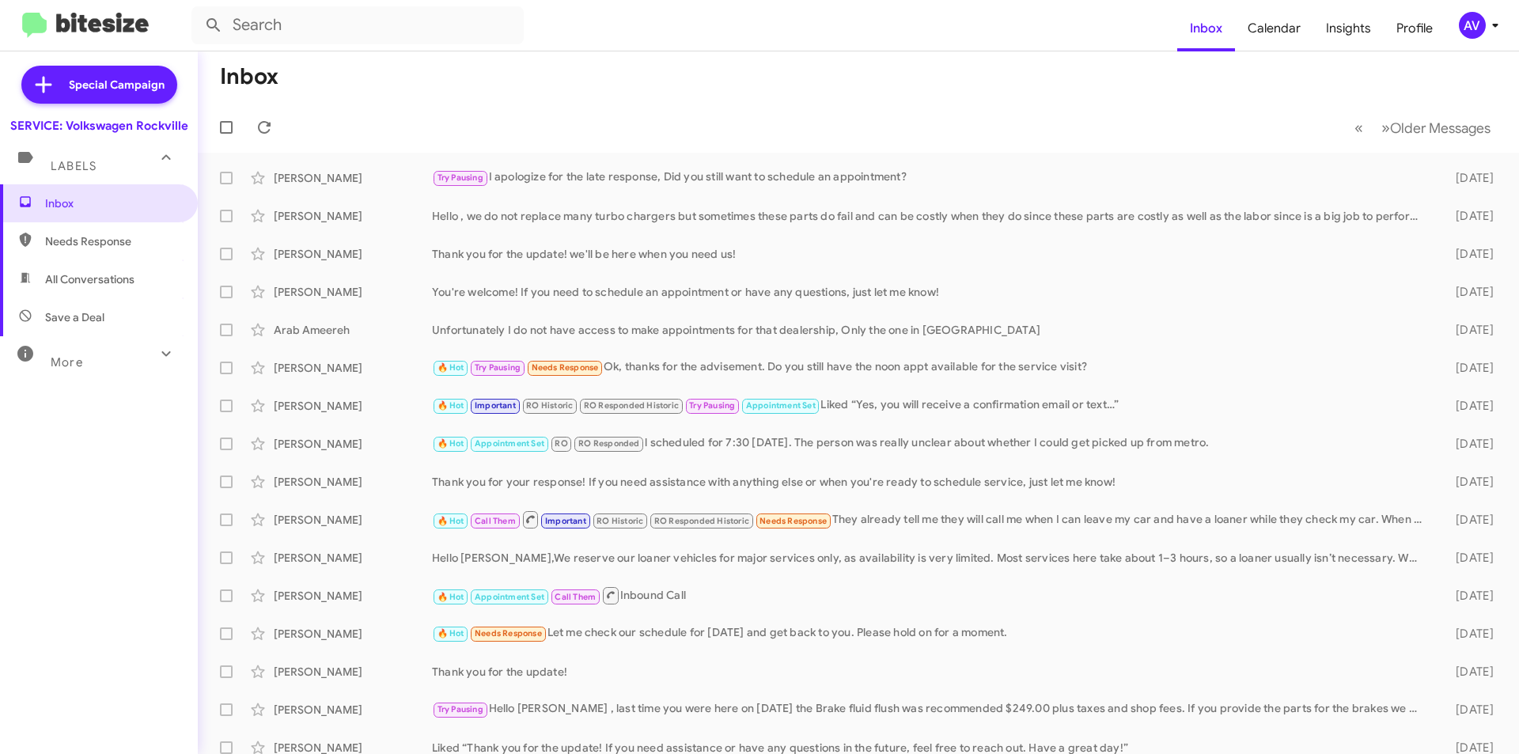
click at [1482, 32] on div "AV" at bounding box center [1472, 25] width 27 height 27
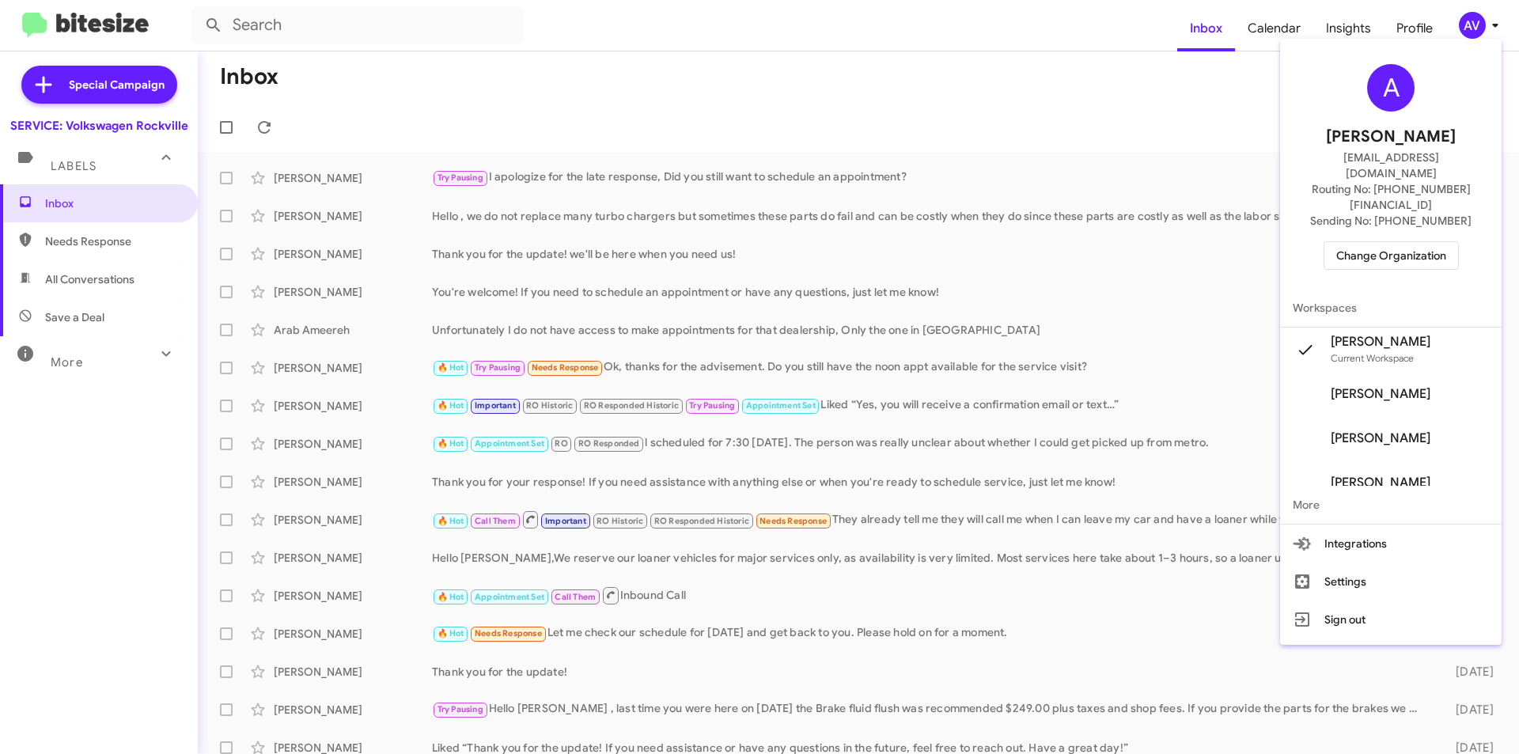
click at [1353, 242] on span "Change Organization" at bounding box center [1391, 255] width 110 height 27
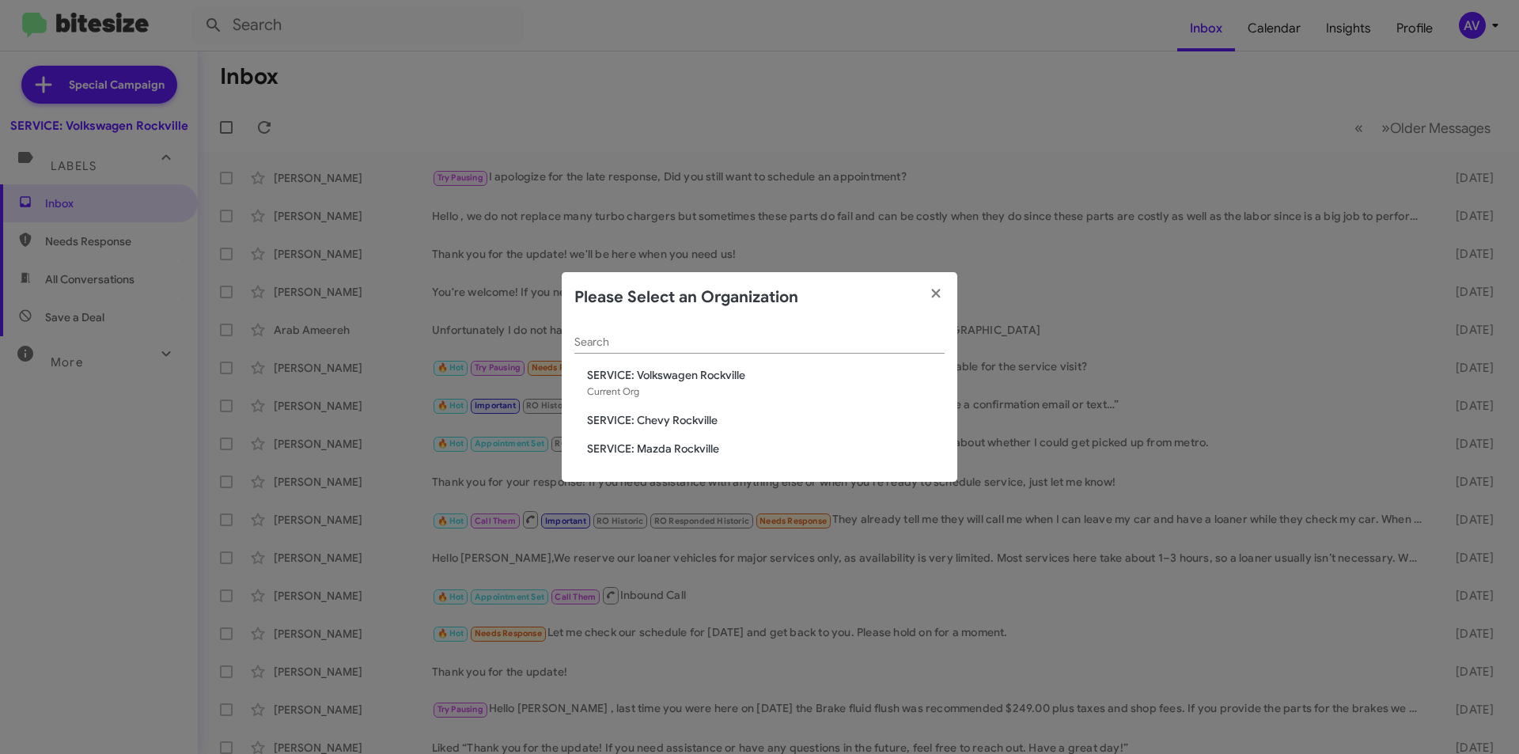
click at [644, 453] on span "SERVICE: Mazda Rockville" at bounding box center [766, 449] width 358 height 16
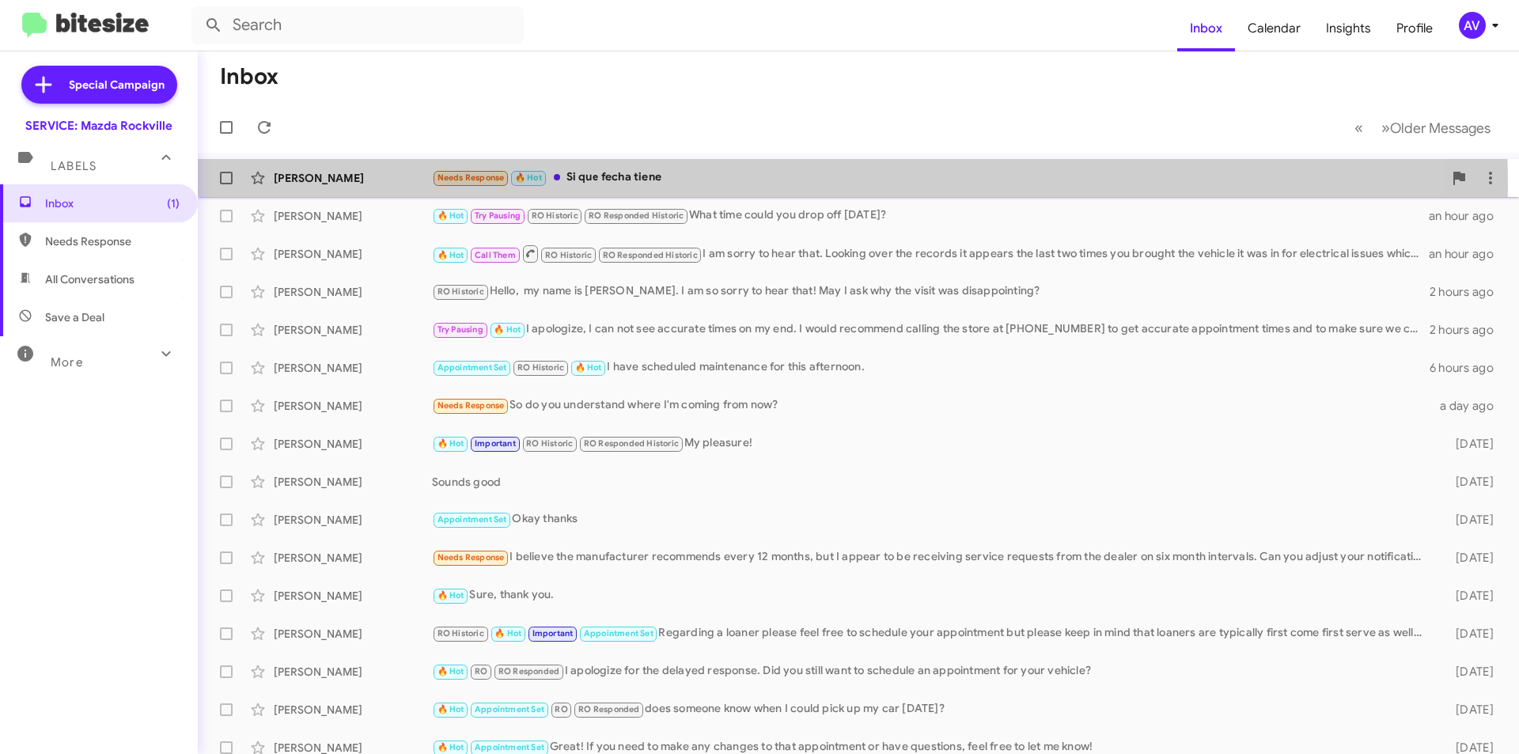
click at [673, 186] on div "Needs Response 🔥 Hot Si que fecha tiene" at bounding box center [937, 178] width 1011 height 18
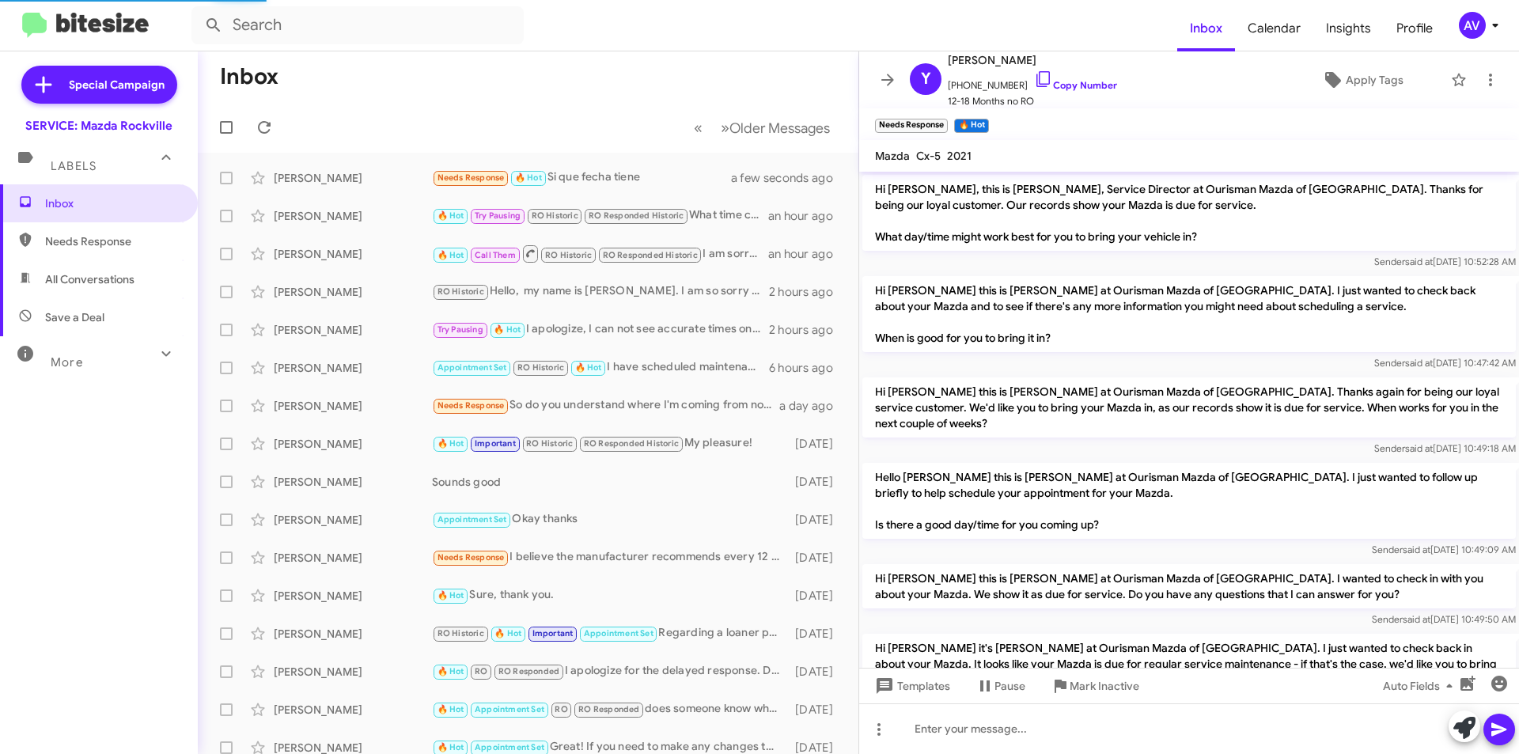
scroll to position [319, 0]
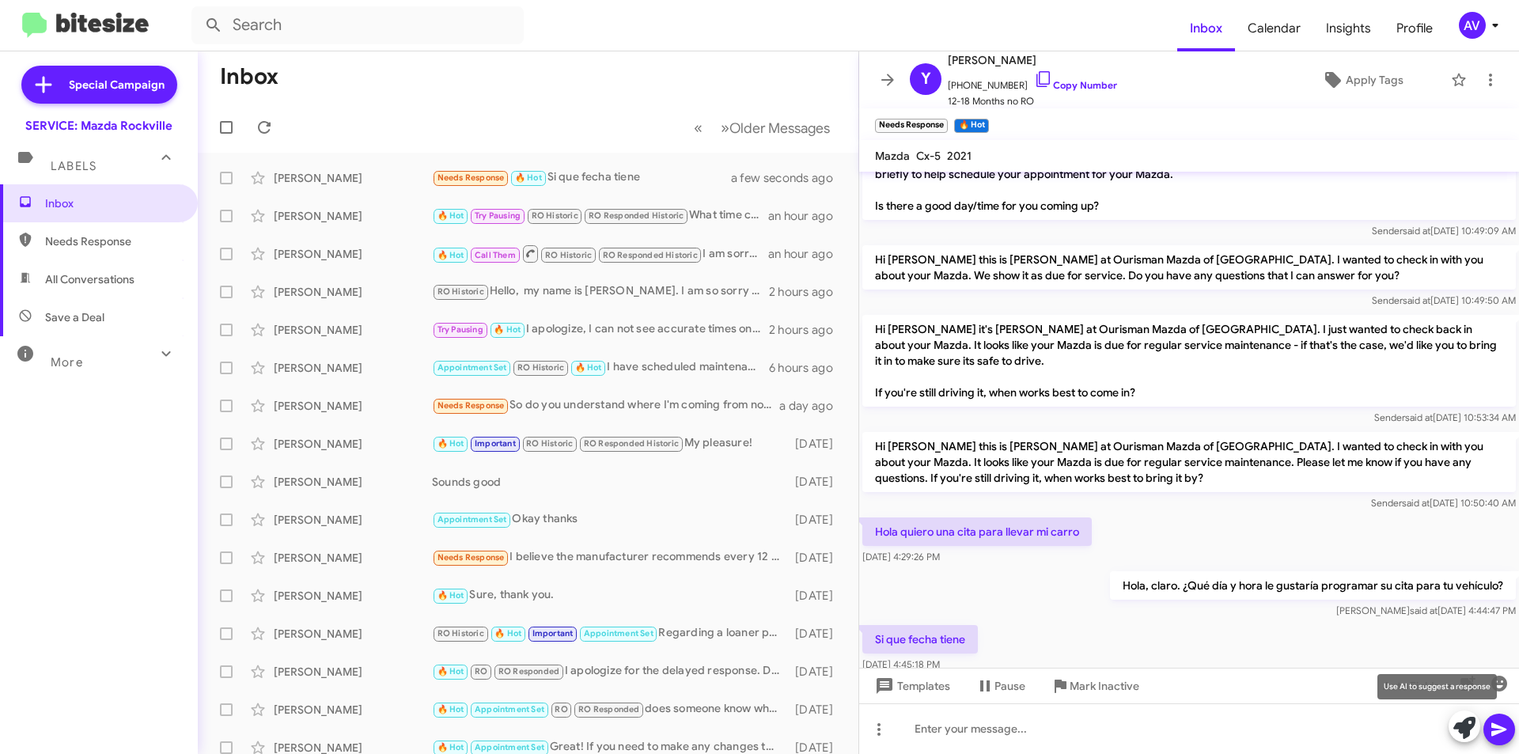
click at [1462, 733] on icon at bounding box center [1464, 728] width 22 height 22
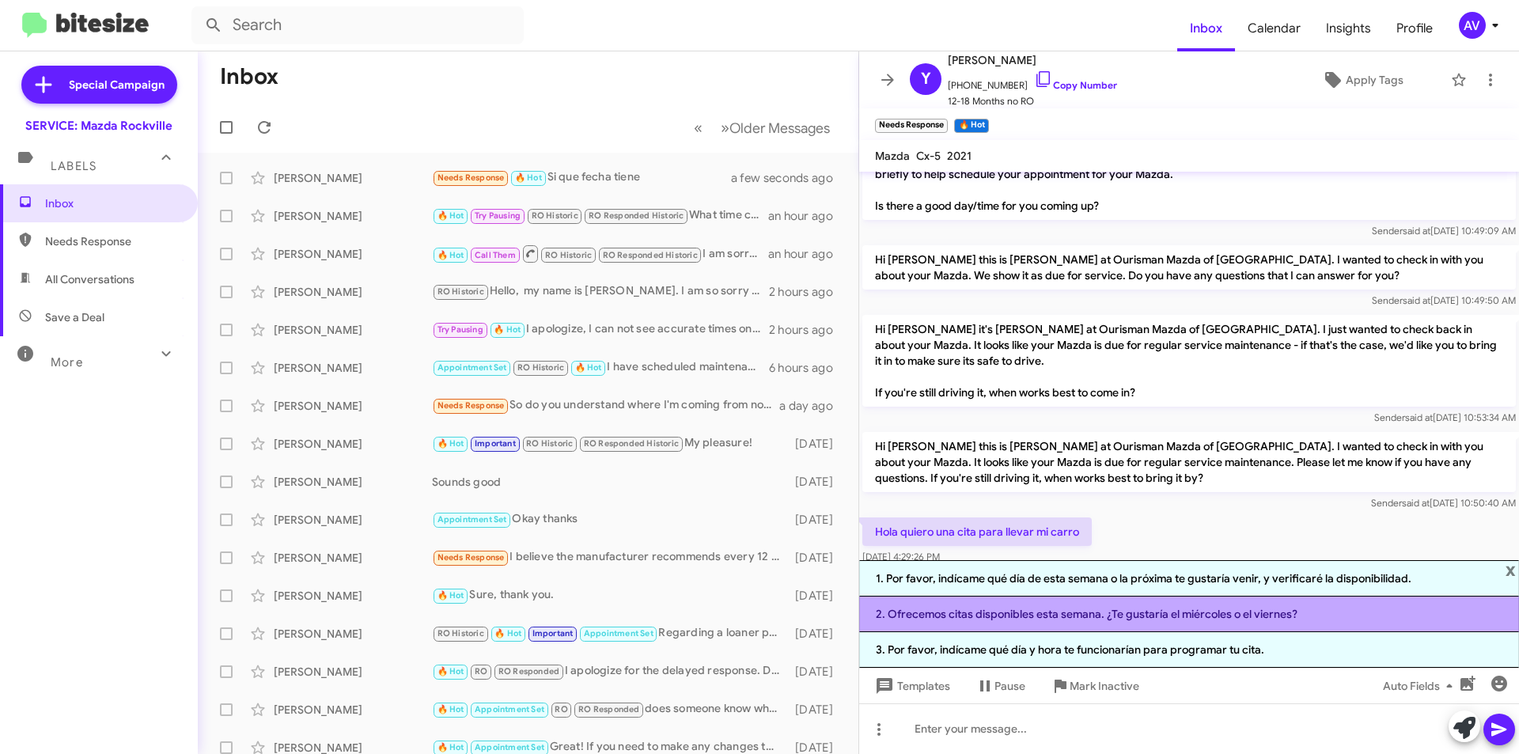
click at [953, 620] on li "2. Ofrecemos citas disponibles esta semana. ¿Te gustaría el miércoles o el vier…" at bounding box center [1189, 615] width 660 height 36
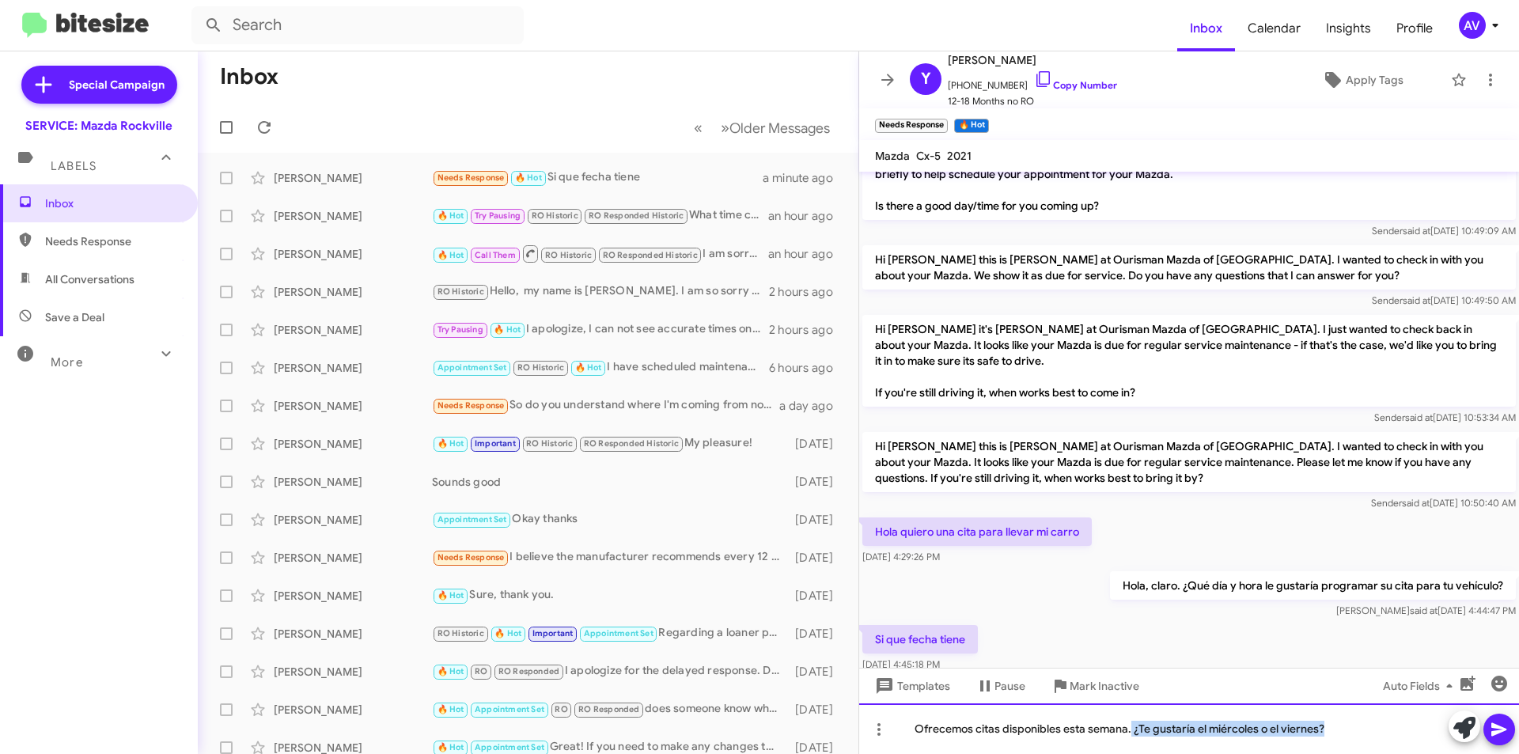
drag, startPoint x: 1131, startPoint y: 734, endPoint x: 1465, endPoint y: 774, distance: 335.4
click at [1465, 753] on html "Inbox Calendar Insights Profile AV Special Campaign SERVICE: Mazda Rockville La…" at bounding box center [759, 377] width 1519 height 754
click at [1498, 737] on icon at bounding box center [1499, 729] width 19 height 19
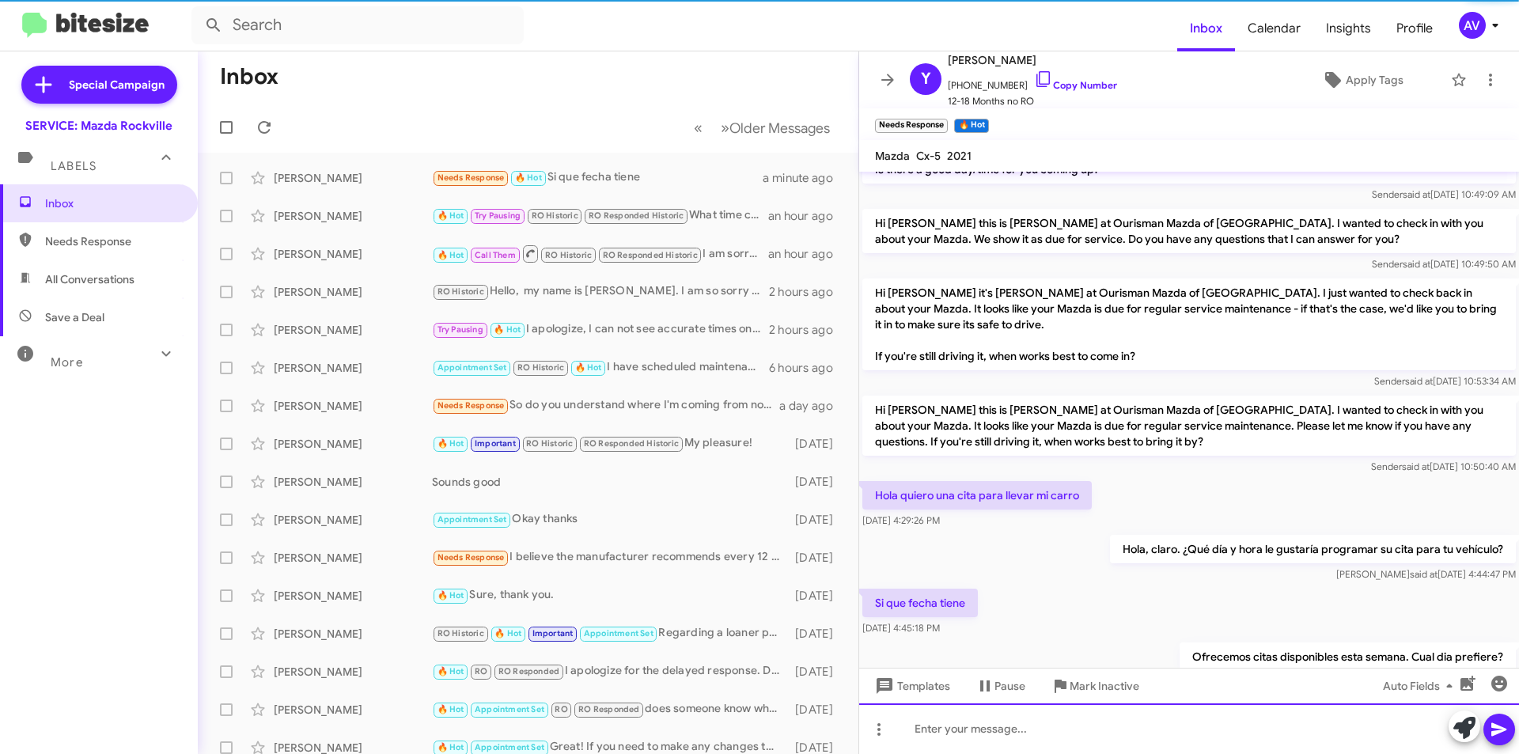
scroll to position [408, 0]
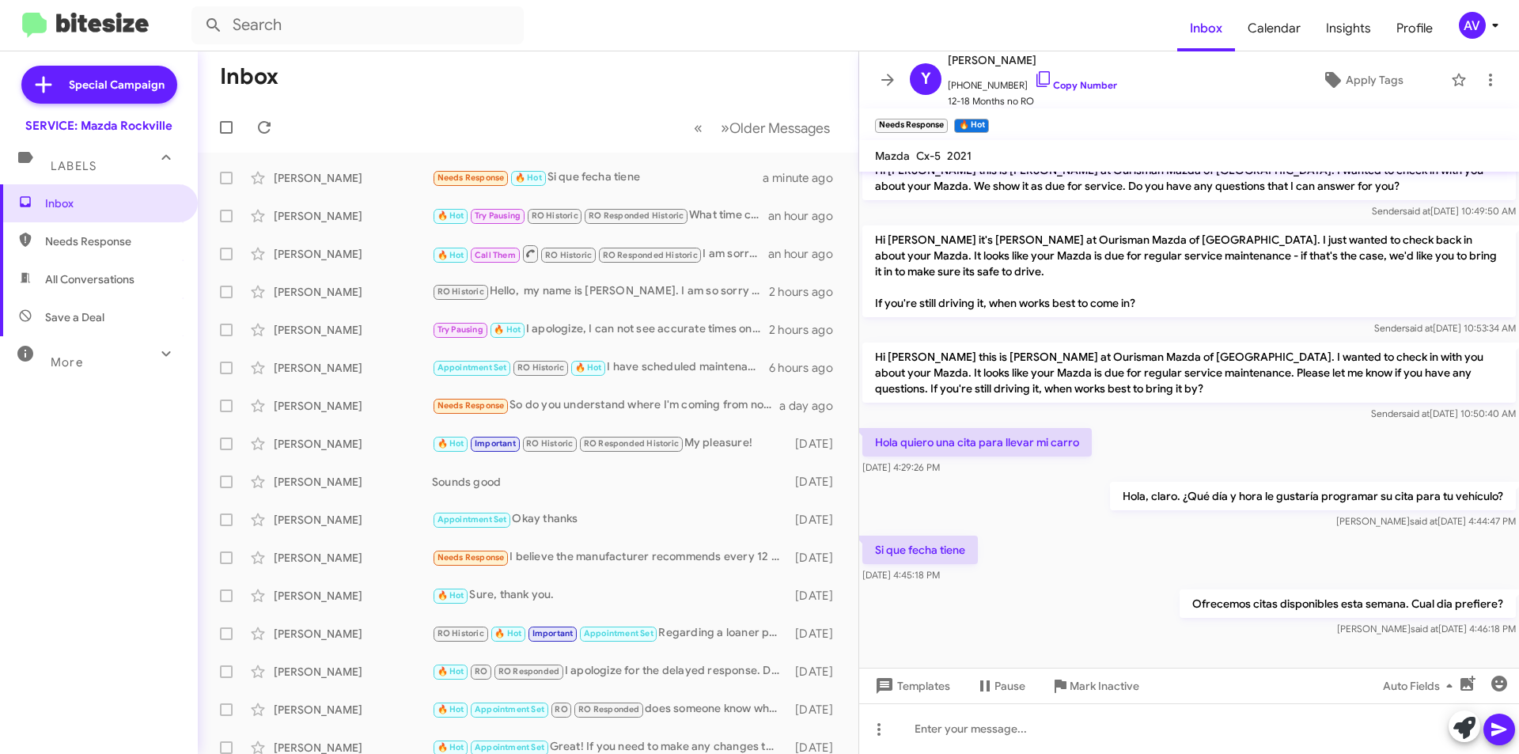
click at [1458, 12] on span "AV" at bounding box center [1481, 25] width 47 height 27
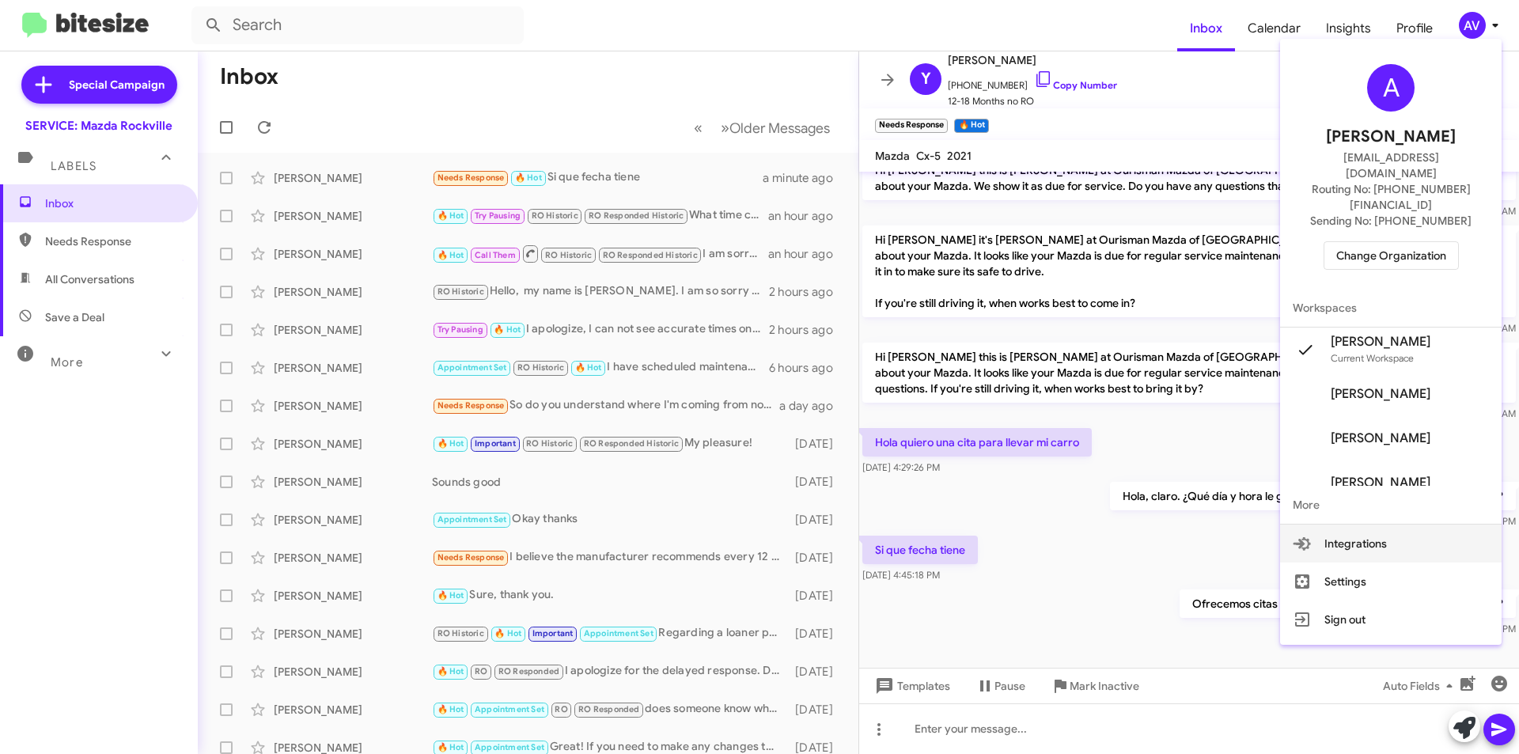
click at [1370, 242] on span "Change Organization" at bounding box center [1391, 255] width 110 height 27
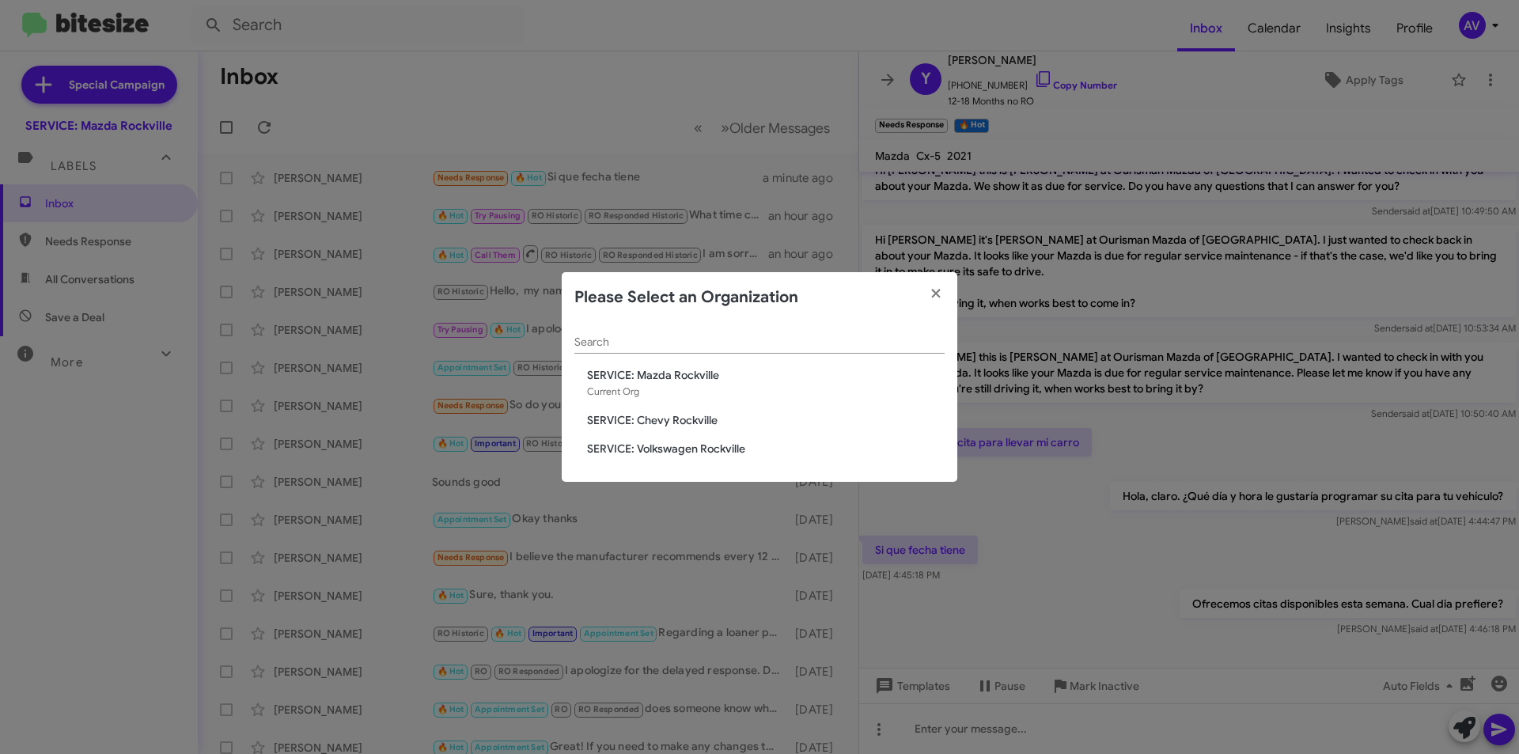
click at [649, 423] on span "SERVICE: Chevy Rockville" at bounding box center [766, 420] width 358 height 16
